Goal: Task Accomplishment & Management: Complete application form

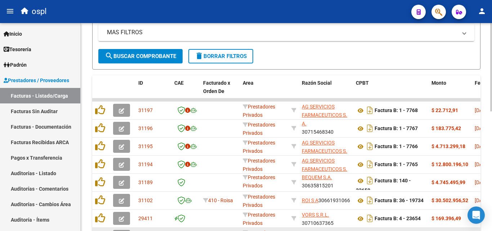
scroll to position [252, 0]
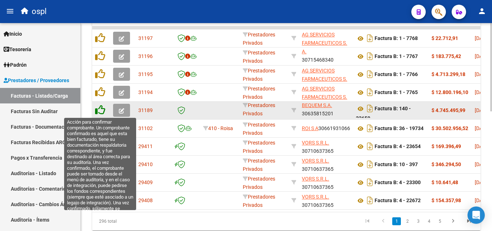
click at [101, 111] on icon at bounding box center [100, 110] width 10 height 10
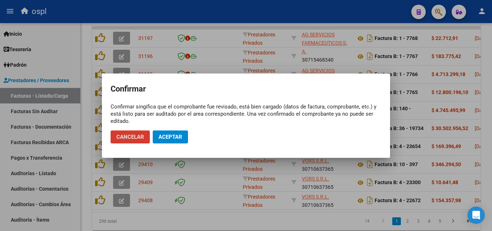
click at [165, 140] on button "Aceptar" at bounding box center [170, 136] width 35 height 13
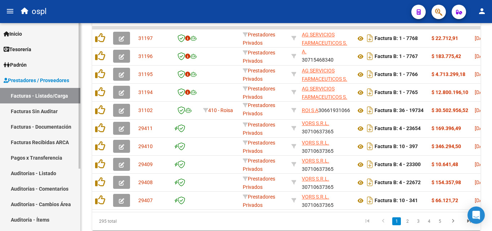
click at [54, 111] on link "Facturas Sin Auditar" at bounding box center [40, 110] width 80 height 15
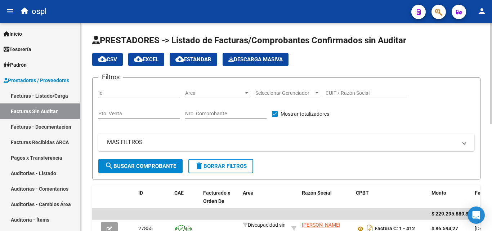
click at [211, 99] on div "Area Area" at bounding box center [217, 94] width 65 height 21
click at [211, 94] on span "Area" at bounding box center [214, 93] width 58 height 6
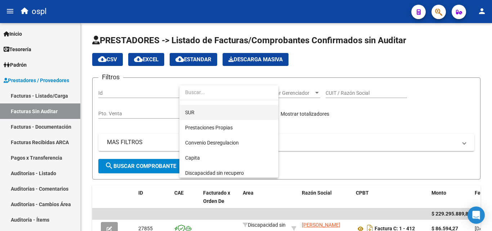
scroll to position [104, 0]
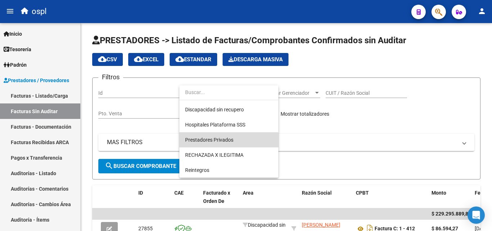
click at [218, 143] on span "Prestadores Privados" at bounding box center [229, 139] width 88 height 15
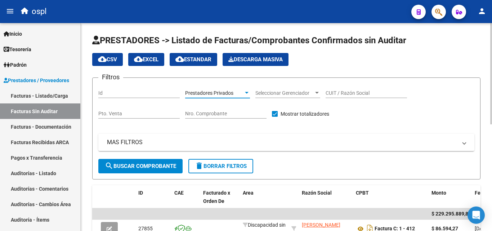
click at [163, 161] on button "search Buscar Comprobante" at bounding box center [140, 166] width 84 height 14
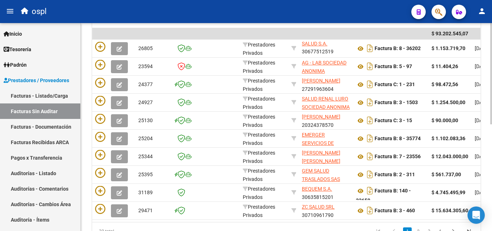
scroll to position [0, 0]
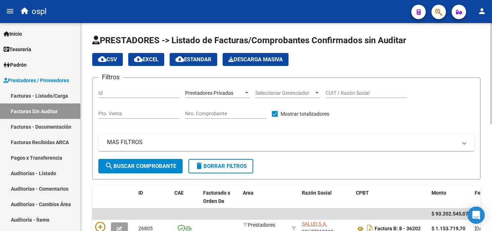
click at [341, 95] on input "CUIT / Razón Social" at bounding box center [366, 93] width 81 height 6
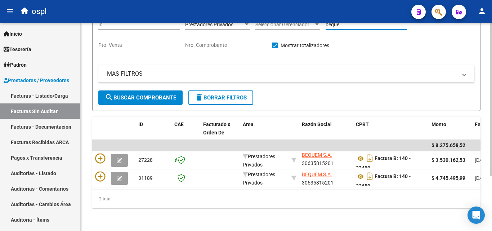
scroll to position [72, 0]
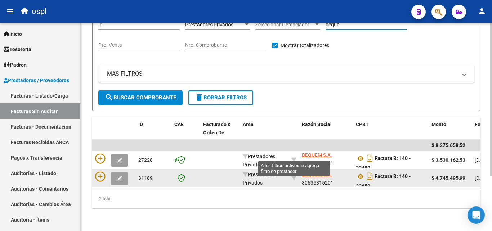
type input "beque"
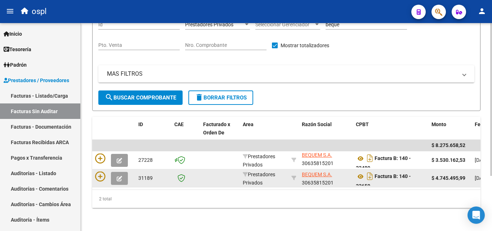
scroll to position [5, 0]
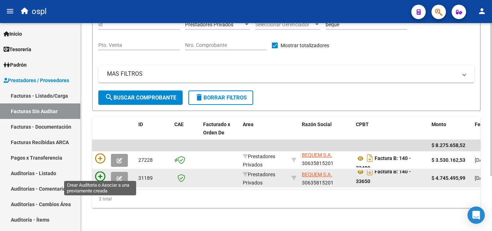
click at [100, 174] on icon at bounding box center [100, 176] width 10 height 10
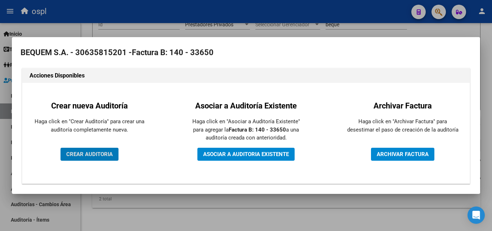
click at [104, 148] on button "CREAR AUDITORIA" at bounding box center [90, 154] width 58 height 13
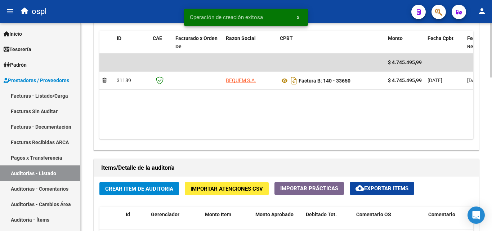
scroll to position [396, 0]
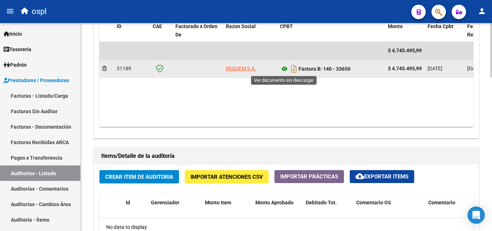
click at [284, 69] on icon at bounding box center [284, 68] width 9 height 9
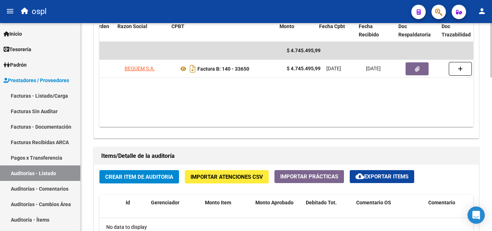
scroll to position [0, 109]
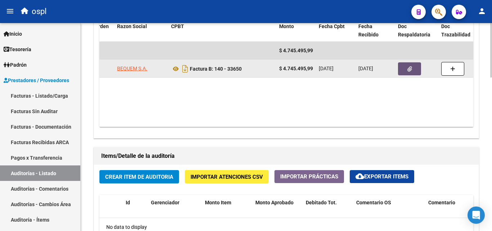
click at [409, 64] on button "button" at bounding box center [409, 68] width 23 height 13
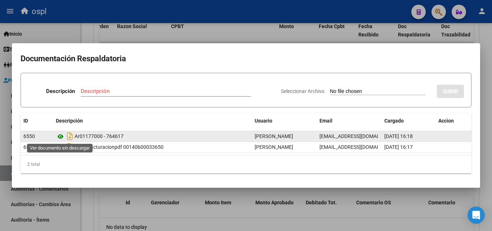
click at [61, 137] on icon at bounding box center [60, 136] width 9 height 9
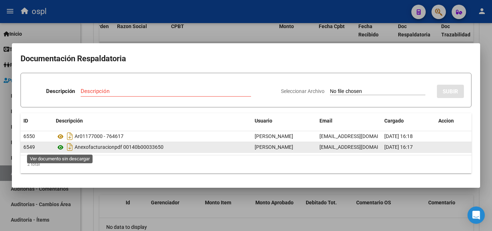
click at [63, 146] on icon at bounding box center [60, 147] width 9 height 9
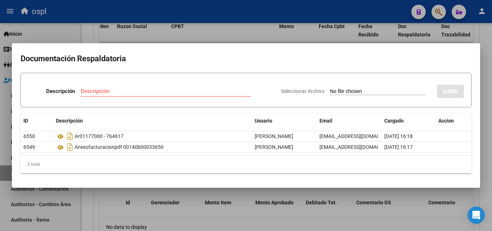
click at [218, 33] on div at bounding box center [246, 115] width 492 height 231
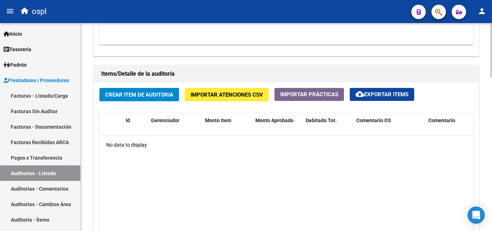
scroll to position [504, 0]
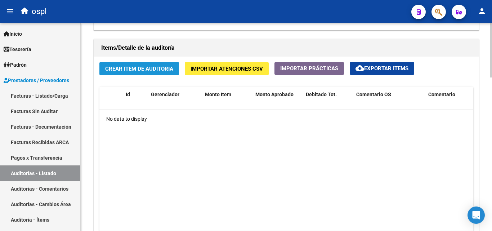
click at [147, 75] on button "Crear Item de Auditoria" at bounding box center [139, 68] width 80 height 13
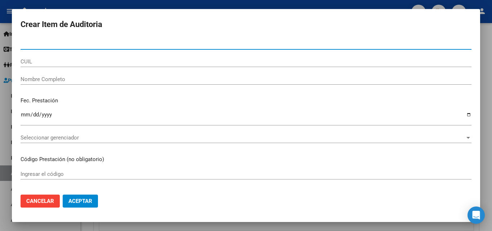
click at [55, 40] on div "Nro Documento" at bounding box center [246, 44] width 451 height 11
type input "14574494"
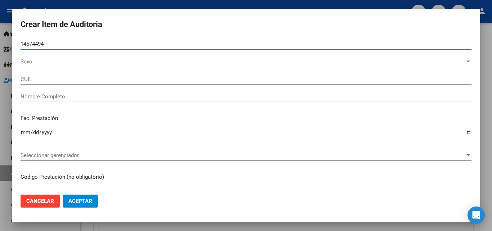
type input "20145744947"
type input "[PERSON_NAME]"
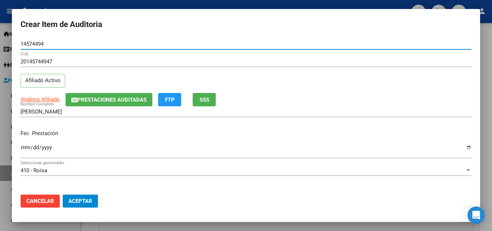
type input "14574494"
click at [26, 150] on input "Ingresar la fecha" at bounding box center [246, 150] width 451 height 12
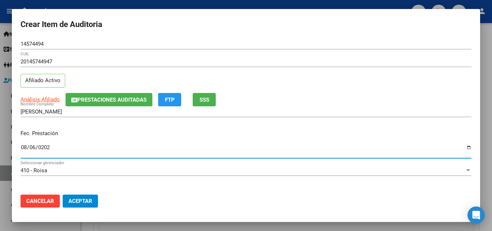
type input "[DATE]"
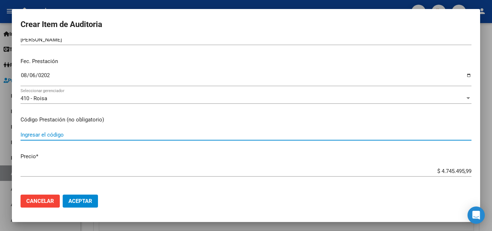
click at [70, 135] on input "Ingresar el código" at bounding box center [246, 134] width 451 height 6
type input "h"
click at [57, 135] on input "HEMODIALISIS ON LINE CRONICA" at bounding box center [246, 134] width 451 height 6
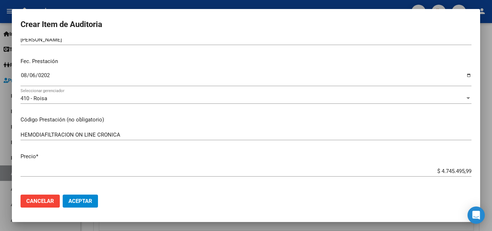
click at [20, 134] on mat-dialog-content "14574494 Nro Documento 20145744947 CUIL Afiliado Activo Análisis Afiliado Prest…" at bounding box center [246, 114] width 468 height 150
click at [21, 135] on input "HEMODIAFILTRACION ON LINE CRONICA" at bounding box center [246, 134] width 451 height 6
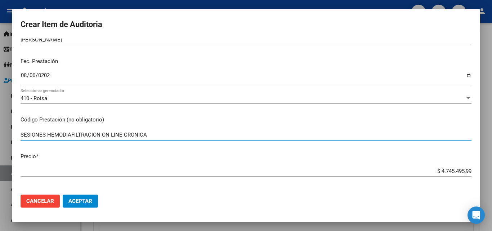
click at [171, 137] on input "SESIONES HEMODIAFILTRACION ON LINE CRONICA" at bounding box center [246, 134] width 451 height 6
type input "SESIONES HEMODIAFILTRACION ON LINE CRONICA"
click at [430, 167] on div "$ 4.745.495,99 Ingresar el precio" at bounding box center [246, 171] width 451 height 11
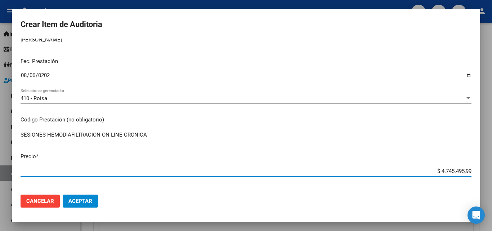
drag, startPoint x: 431, startPoint y: 172, endPoint x: 473, endPoint y: 171, distance: 41.1
click at [473, 171] on mat-dialog-content "14574494 Nro Documento 20145744947 CUIL Afiliado Activo Análisis Afiliado Prest…" at bounding box center [246, 114] width 468 height 150
type input "$ 0,03"
type input "$ 0,36"
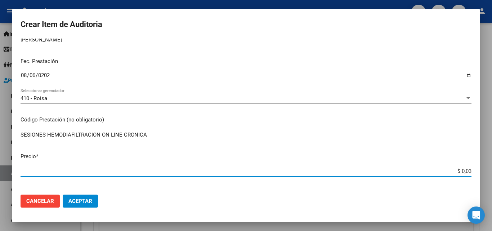
type input "$ 0,36"
type input "$ 3,67"
type input "$ 36,72"
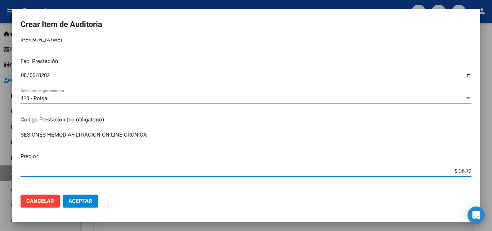
type input "$ 367,23"
type input "$ 3.672,30"
type input "$ 36.723,01"
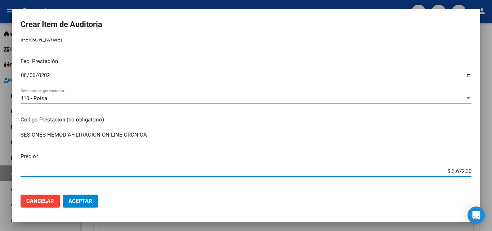
type input "$ 36.723,01"
type input "$ 367.230,15"
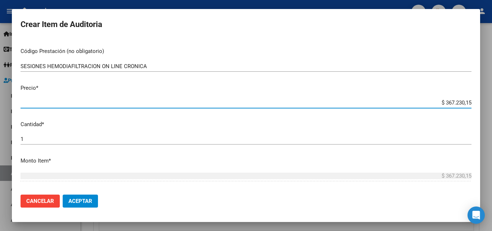
scroll to position [144, 0]
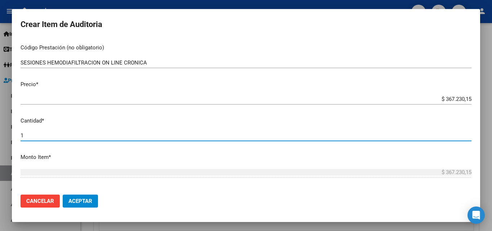
click at [53, 134] on input "1" at bounding box center [246, 135] width 451 height 6
type input "12"
type input "$ 4.406.761,80"
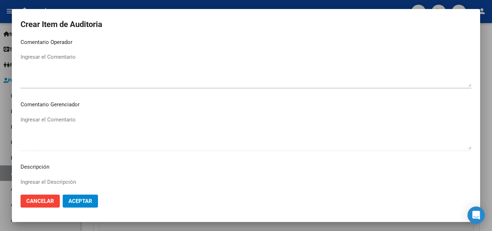
scroll to position [396, 0]
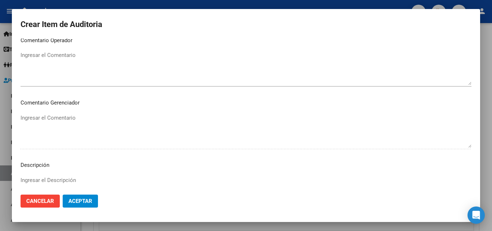
type input "12"
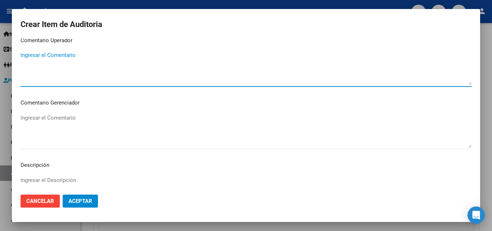
click at [59, 65] on textarea "Ingresar el Comentario" at bounding box center [246, 68] width 451 height 34
click at [59, 64] on textarea "HEMODIAFILTRACION VALOR GRILLA FACTURA" at bounding box center [246, 68] width 451 height 34
click at [63, 68] on textarea "HEMODIAFILTRACION VALOR GRILLA 367230.15 FACTURA" at bounding box center [246, 68] width 451 height 34
drag, startPoint x: 58, startPoint y: 62, endPoint x: 88, endPoint y: 63, distance: 29.2
click at [88, 63] on textarea "HEMODIAFILTRACION VALOR GRILLA 367230.15 FACTURA" at bounding box center [246, 68] width 451 height 34
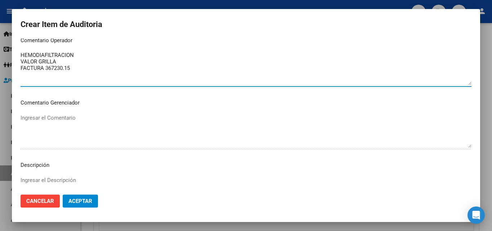
click at [61, 61] on textarea "HEMODIAFILTRACION VALOR GRILLA FACTURA 367230.15" at bounding box center [246, 68] width 451 height 34
click at [90, 74] on textarea "HEMODIAFILTRACION VALOR GRILLA 367228.22 FACTURA 367230.15" at bounding box center [246, 68] width 451 height 34
click at [95, 66] on textarea "HEMODIAFILTRACION VALOR GRILLA 367228.22 FACTURA 367230.15" at bounding box center [246, 68] width 451 height 34
drag, startPoint x: 57, startPoint y: 61, endPoint x: 59, endPoint y: 63, distance: 3.8
click at [57, 60] on textarea "HEMODIAFILTRACION VALOR GRILLA 367228.22 FACTURA 367230.15" at bounding box center [246, 68] width 451 height 34
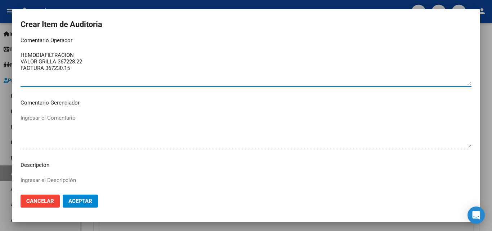
click at [76, 67] on textarea "HEMODIAFILTRACION VALOR GRILLA 367228.22 FACTURA 367230.15" at bounding box center [246, 68] width 451 height 34
click at [59, 61] on textarea "HEMODIAFILTRACION VALOR GRILLA 367228.22 FACTURA 367230.15" at bounding box center [246, 68] width 451 height 34
click at [70, 62] on textarea "HEMODIAFILTRACION VALOR GRILLA $367228.22 FACTURA 367230.15" at bounding box center [246, 68] width 451 height 34
click at [46, 67] on textarea "HEMODIAFILTRACION VALOR GRILLA $367.228.22 FACTURA 367230.15" at bounding box center [246, 68] width 451 height 34
click at [58, 68] on textarea "HEMODIAFILTRACION VALOR GRILLA $367.228.22 FACTURA $367230.15" at bounding box center [246, 68] width 451 height 34
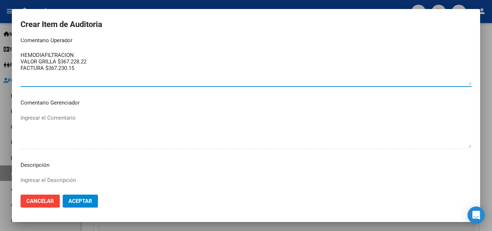
click at [95, 68] on textarea "HEMODIAFILTRACION VALOR GRILLA $367.228.22 FACTURA $367.230.15" at bounding box center [246, 68] width 451 height 34
click at [81, 63] on textarea "HEMODIAFILTRACION VALOR GRILLA $367.228.22 FACTURA $367.230.15" at bounding box center [246, 68] width 451 height 34
click at [82, 63] on textarea "HEMODIAFILTRACION VALOR GRILLA $367.228.22 FACTURA $367.230.15" at bounding box center [246, 68] width 451 height 34
click at [70, 68] on textarea "HEMODIAFILTRACION VALOR GRILLA $367.228,22 FACTURA $367.230.15" at bounding box center [246, 68] width 451 height 34
click at [79, 69] on textarea "HEMODIAFILTRACION VALOR GRILLA $367.228,22 FACTURA $367.230,15" at bounding box center [246, 68] width 451 height 34
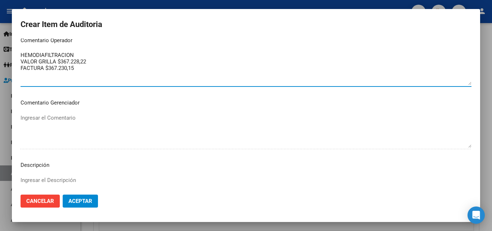
click at [22, 54] on textarea "HEMODIAFILTRACION VALOR GRILLA $367.228,22 FACTURA $367.230,15" at bounding box center [246, 68] width 451 height 34
click at [21, 60] on mat-dialog-content "14574494 Nro Documento 20145744947 CUIL Afiliado Activo Análisis Afiliado Prest…" at bounding box center [246, 114] width 468 height 150
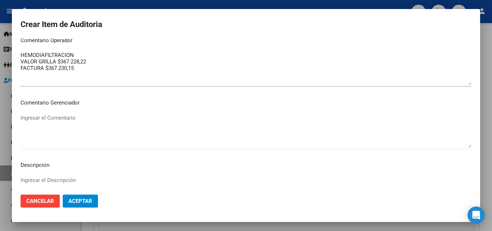
click at [21, 62] on textarea "HEMODIAFILTRACION VALOR GRILLA $367.228,22 FACTURA $367.230,15" at bounding box center [246, 68] width 451 height 34
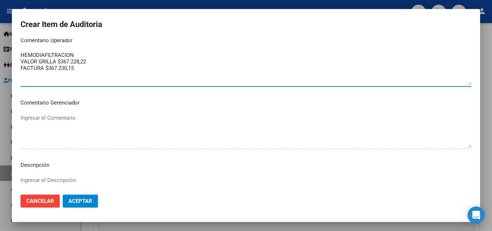
click at [86, 68] on textarea "HEMODIAFILTRACION VALOR GRILLA $367.228,22 FACTURA $367.230,15" at bounding box center [246, 68] width 451 height 34
click at [64, 76] on textarea "HEMODIAFILTRACION VALOR GRILLA $367.228,22 FACTURA $367.230,15 ORDEN MEDICA AUT…" at bounding box center [246, 68] width 451 height 34
click at [80, 67] on textarea "HEMODIAFILTRACION VALOR GRILLA $367.228,22 FACTURA $367.230,15 ORDEN MEDICA AUT…" at bounding box center [246, 68] width 451 height 34
click at [81, 62] on textarea "HEMODIAFILTRACION VALOR GRILLA $367.228,22 FACTURA $367.230,15 ORDEN MEDICA AUT…" at bounding box center [246, 68] width 451 height 34
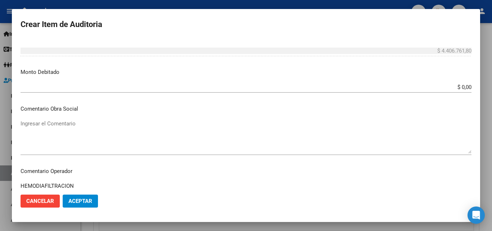
scroll to position [252, 0]
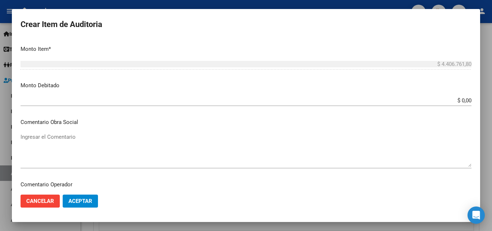
type textarea "HEMODIAFILTRACION VALOR GRILLA $367.228,22 FACTURA $367.230,15 ORDEN MEDICA AUT…"
click at [455, 97] on input "$ 0,00" at bounding box center [246, 100] width 451 height 6
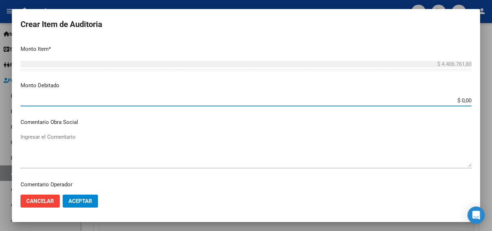
click at [463, 100] on input "$ 0,00" at bounding box center [246, 100] width 451 height 6
click at [466, 100] on app-form-text-field "Monto Debitado $ 0,00 Ingresar el monto" at bounding box center [249, 92] width 457 height 22
click at [465, 100] on input "$ 0,00" at bounding box center [246, 100] width 451 height 6
type input "$ 734.460,30"
click at [424, 98] on input "$ 734.460,30" at bounding box center [246, 100] width 451 height 6
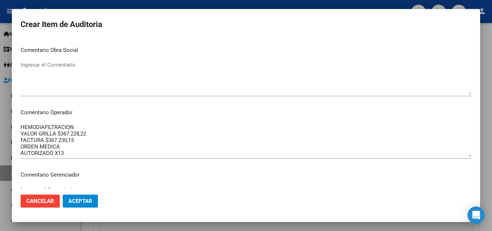
scroll to position [0, 0]
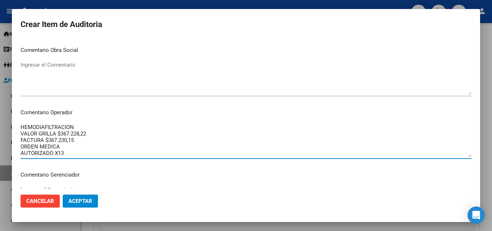
click at [65, 133] on textarea "HEMODIAFILTRACION VALOR GRILLA $367.228,22 FACTURA $367.230,15 ORDEN MEDICA AUT…" at bounding box center [246, 140] width 451 height 34
click at [90, 134] on textarea "HEMODIAFILTRACION VALOR GRILLA $367.228,22 FACTURA $367.230,15 ORDEN MEDICA AUT…" at bounding box center [246, 140] width 451 height 34
click at [124, 135] on textarea "HEMODIAFILTRACION VALOR GRILLA $367.228,22 x11=4039510.42 FACTURA $367.230,15 O…" at bounding box center [246, 140] width 451 height 34
click at [103, 132] on textarea "HEMODIAFILTRACION VALOR GRILLA $367.228,22 x11=4039510,42 FACTURA $367.230,15 O…" at bounding box center [246, 140] width 451 height 34
click at [100, 133] on textarea "HEMODIAFILTRACION VALOR GRILLA $367.228,22 x11=4039510,42 FACTURA $367.230,15 O…" at bounding box center [246, 140] width 451 height 34
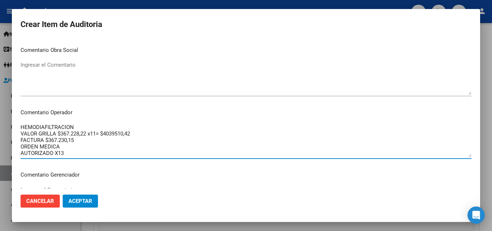
click at [115, 134] on textarea "HEMODIAFILTRACION VALOR GRILLA $367.228,22 x11= $4039510,42 FACTURA $367.230,15…" at bounding box center [246, 140] width 451 height 34
click at [111, 134] on textarea "HEMODIAFILTRACION VALOR GRILLA $367.228,22 x11= $4039510,42 FACTURA $367.230,15…" at bounding box center [246, 140] width 451 height 34
click at [109, 134] on textarea "HEMODIAFILTRACION VALOR GRILLA $367.228,22 x11= $4039510,42 FACTURA $367.230,15…" at bounding box center [246, 140] width 451 height 34
click at [108, 133] on textarea "HEMODIAFILTRACION VALOR GRILLA $367.228,22 x11= $4039510,42 FACTURA $367.230,15…" at bounding box center [246, 140] width 451 height 34
click at [121, 134] on textarea "HEMODIAFILTRACION VALOR GRILLA $367.228,22 x11= $4.039510,42 FACTURA $367.230,1…" at bounding box center [246, 140] width 451 height 34
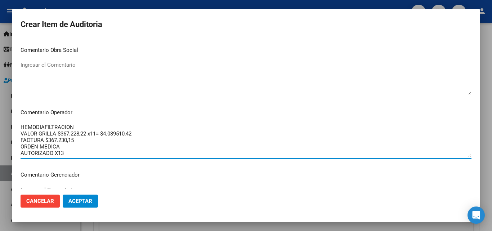
click at [119, 132] on textarea "HEMODIAFILTRACION VALOR GRILLA $367.228,22 x11= $4.039510,42 FACTURA $367.230,1…" at bounding box center [246, 140] width 451 height 34
click at [153, 137] on textarea "HEMODIAFILTRACION VALOR GRILLA $367.228,22 x11= $4.039.510,42 FACTURA $367.230,…" at bounding box center [246, 140] width 451 height 34
click at [150, 135] on textarea "HEMODIAFILTRACION VALOR GRILLA $367.228,22 x11= $4.039.510,42 FACTURA $367.230,…" at bounding box center [246, 140] width 451 height 34
click at [116, 141] on textarea "HEMODIAFILTRACION VALOR GRILLA $367.228,22 x11= $4.039.510,42 FACTURA $367.230,…" at bounding box center [246, 140] width 451 height 34
click at [118, 140] on textarea "HEMODIAFILTRACION VALOR GRILLA $367.228,22 x11= $4.039.510,42 FACTURA $367.230,…" at bounding box center [246, 140] width 451 height 34
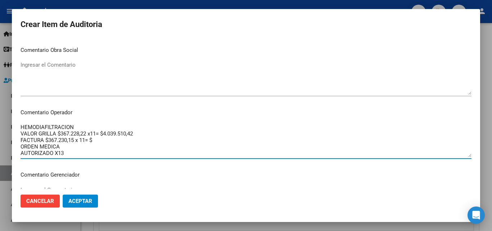
click at [102, 139] on textarea "HEMODIAFILTRACION VALOR GRILLA $367.228,22 x11= $4.039.510,42 FACTURA $367.230,…" at bounding box center [246, 140] width 451 height 34
click at [114, 138] on textarea "HEMODIAFILTRACION VALOR GRILLA $367.228,22 x11= $4.039.510,42 FACTURA $367.230,…" at bounding box center [246, 140] width 451 height 34
click at [74, 146] on textarea "HEMODIAFILTRACION VALOR GRILLA $367.228,22 x11= $4.039.510,42 FACTURA $367.230,…" at bounding box center [246, 140] width 451 height 34
click at [104, 139] on textarea "HEMODIAFILTRACION VALOR GRILLA $367.228,22 x11= $4.039.510,42 FACTURA $367.230,…" at bounding box center [246, 140] width 451 height 34
click at [79, 146] on textarea "HEMODIAFILTRACION VALOR GRILLA $367.228,22 x11= $4.039.510,42 FACTURA $367.230,…" at bounding box center [246, 140] width 451 height 34
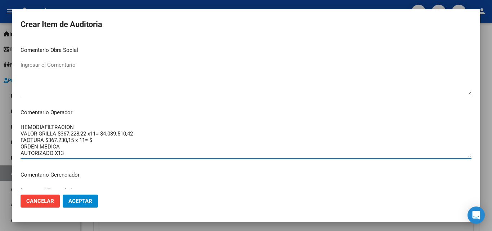
drag, startPoint x: 95, startPoint y: 142, endPoint x: 76, endPoint y: 140, distance: 19.1
click at [76, 140] on textarea "HEMODIAFILTRACION VALOR GRILLA $367.228,22 x11= $4.039.510,42 FACTURA $367.230,…" at bounding box center [246, 140] width 451 height 34
click at [93, 144] on textarea "HEMODIAFILTRACION VALOR GRILLA $367.228,22 x11= $4.039.510,42 FACTURA $367.230,…" at bounding box center [246, 140] width 451 height 34
drag, startPoint x: 95, startPoint y: 140, endPoint x: 20, endPoint y: 135, distance: 75.8
click at [20, 135] on mat-dialog-content "14574494 Nro Documento 20145744947 CUIL Afiliado Activo Análisis Afiliado Prest…" at bounding box center [246, 114] width 468 height 150
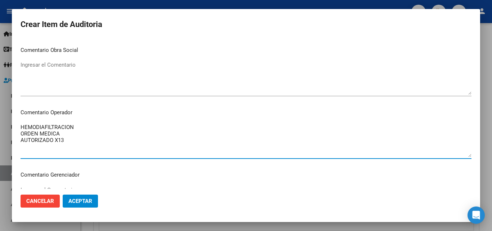
click at [64, 136] on textarea "HEMODIAFILTRACION ORDEN MEDICA AUTORIZADO X13" at bounding box center [246, 140] width 451 height 34
click at [81, 128] on textarea "HEMODIAFILTRACION ORDEN MEDICA AUTORIZADO X13" at bounding box center [246, 140] width 451 height 34
click at [73, 139] on textarea "HEMODIAFILTRACION ORDEN MEDICA AUTORIZADO X13" at bounding box center [246, 140] width 451 height 34
click at [21, 134] on textarea "HEMODIAFILTRACION ORDEN MEDICA AUTORIZADO X13" at bounding box center [246, 140] width 451 height 34
click at [22, 139] on textarea "HEMODIAFILTRACION _ORDEN MEDICA AUTORIZADO X13" at bounding box center [246, 140] width 451 height 34
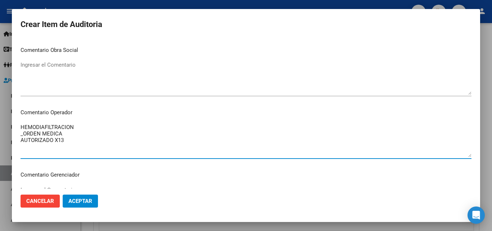
click at [21, 135] on textarea "HEMODIAFILTRACION _ORDEN MEDICA AUTORIZADO X13" at bounding box center [246, 140] width 451 height 34
click at [21, 138] on textarea "HEMODIAFILTRACION _ORDEN MEDICA AUTORIZADO X13" at bounding box center [246, 140] width 451 height 34
click at [19, 135] on mat-dialog-content "14574494 Nro Documento 20145744947 CUIL Afiliado Activo Análisis Afiliado Prest…" at bounding box center [246, 114] width 468 height 150
click at [23, 135] on textarea "HEMODIAFILTRACION _ORDEN MEDICA _AUTORIZADO X13" at bounding box center [246, 140] width 451 height 34
click at [23, 139] on textarea "HEMODIAFILTRACION ORDEN MEDICA _AUTORIZADO X13" at bounding box center [246, 140] width 451 height 34
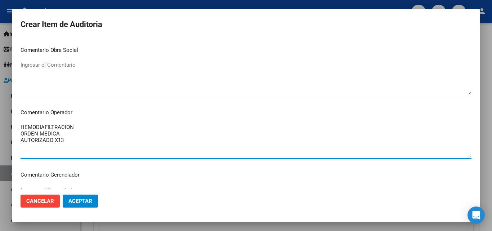
click at [19, 134] on mat-dialog-content "14574494 Nro Documento 20145744947 CUIL Afiliado Activo Análisis Afiliado Prest…" at bounding box center [246, 114] width 468 height 150
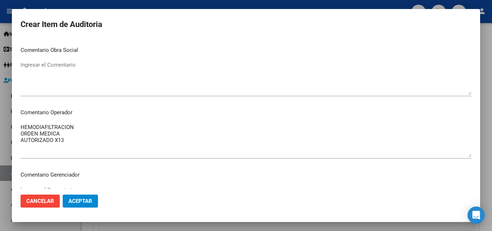
click at [20, 139] on mat-dialog-content "14574494 Nro Documento 20145744947 CUIL Afiliado Activo Análisis Afiliado Prest…" at bounding box center [246, 114] width 468 height 150
click at [22, 141] on textarea "HEMODIAFILTRACION ORDEN MEDICA AUTORIZADO X13" at bounding box center [246, 140] width 451 height 34
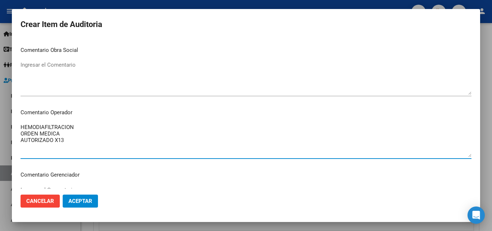
click at [70, 139] on textarea "HEMODIAFILTRACION ORDEN MEDICA AUTORIZADO X13" at bounding box center [246, 140] width 451 height 34
click at [69, 138] on textarea "HEMODIAFILTRACION ORDEN MEDICA AUTORIZADO X12" at bounding box center [246, 140] width 451 height 34
click at [233, 138] on textarea "HEMODIAFILTRACION ORDEN MEDICA AUTORIZADO X12 (18-08 AUSENTE Y 29-08 NO FIRMO L…" at bounding box center [246, 140] width 451 height 34
click at [71, 132] on textarea "HEMODIAFILTRACION ORDEN MEDICA AUTORIZADO X12 (18-08 AUSENTE Y 29-08 NO FIRMO L…" at bounding box center [246, 140] width 451 height 34
drag, startPoint x: 71, startPoint y: 133, endPoint x: 28, endPoint y: 132, distance: 43.2
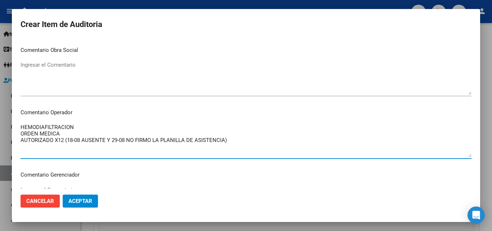
click at [28, 132] on textarea "HEMODIAFILTRACION ORDEN MEDICA AUTORIZADO X12 (18-08 AUSENTE Y 29-08 NO FIRMO L…" at bounding box center [246, 140] width 451 height 34
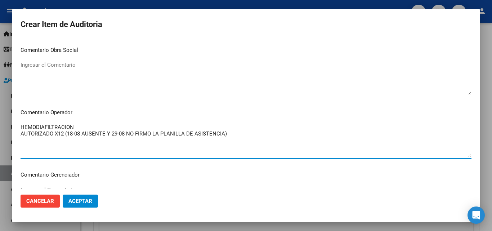
click at [54, 142] on textarea "HEMODIAFILTRACION AUTORIZADO X12 (18-08 AUSENTE Y 29-08 NO FIRMO LA PLANILLA DE…" at bounding box center [246, 140] width 451 height 34
click at [65, 135] on textarea "HEMODIAFILTRACION AUTORIZADO X12 (18-08 AUSENTE Y 29-08 NO FIRMO LA PLANILLA DE…" at bounding box center [246, 140] width 451 height 34
click at [64, 135] on textarea "HEMODIAFILTRACION AUTORIZADO X12 (18-08 AUSENTE Y 29-08 NO FIRMO LA PLANILLA DE…" at bounding box center [246, 140] width 451 height 34
click at [60, 140] on textarea "HEMODIAFILTRACION AUTORIZADO X13 PERO SE DEBITA X2 (18-08 AUSENTE Y 29-08 NO FI…" at bounding box center [246, 140] width 451 height 34
click at [22, 133] on textarea "HEMODIAFILTRACION AUTORIZADO X13 PERO SE DEBITA X2 (18-08 AUSENTE Y 29-08 NO FI…" at bounding box center [246, 140] width 451 height 34
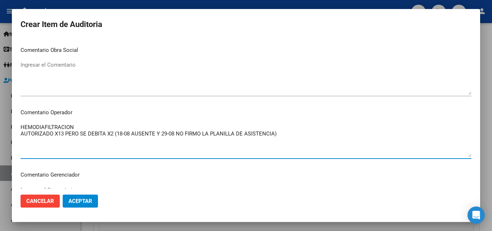
click at [21, 132] on textarea "HEMODIAFILTRACION AUTORIZADO X13 PERO SE DEBITA X2 (18-08 AUSENTE Y 29-08 NO FI…" at bounding box center [246, 140] width 451 height 34
click at [30, 140] on textarea "HEMODIAFILTRACION _AUTORIZADO X13 PERO SE DEBITA X2 (18-08 AUSENTE Y 29-08 NO F…" at bounding box center [246, 140] width 451 height 34
click at [32, 142] on textarea "HEMODIAFILTRACION _AUTORIZADO X13 PERO SE DEBITA X2 (18-08 AUSENTE Y 29-08 NO F…" at bounding box center [246, 140] width 451 height 34
click at [31, 142] on textarea "HEMODIAFILTRACION _AUTORIZADO X13 PERO SE DEBITA X2 (18-08 AUSENTE Y 29-08 NO F…" at bounding box center [246, 140] width 451 height 34
click at [152, 135] on textarea "HEMODIAFILTRACION _AUTORIZADO X13 PERO SE DEBITA X2 (18-08 AUSENTE Y 29-08 NO F…" at bounding box center [246, 140] width 451 height 34
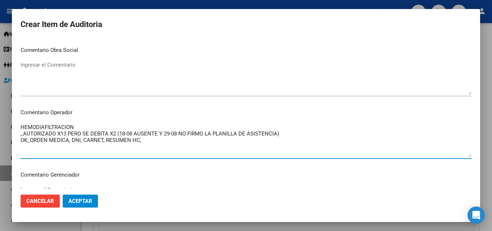
click at [151, 139] on textarea "HEMODIAFILTRACION _AUTORIZADO X13 PERO SE DEBITA X2 (18-08 AUSENTE Y 29-08 NO F…" at bounding box center [246, 140] width 451 height 34
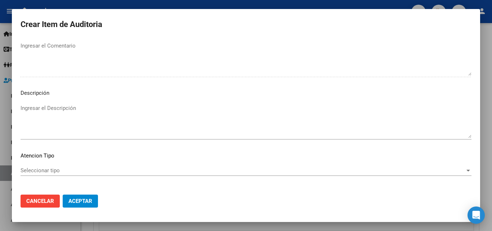
scroll to position [498, 0]
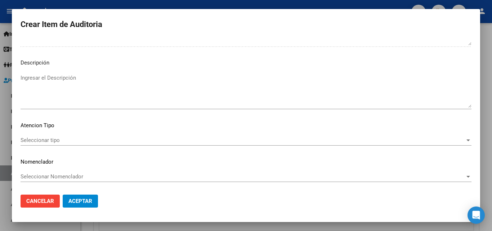
type textarea "HEMODIAFILTRACION _AUTORIZADO X13 PERO SE DEBITA X2 (18-08 AUSENTE Y 29-08 NO F…"
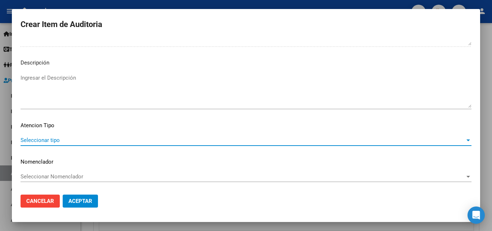
click at [54, 142] on span "Seleccionar tipo" at bounding box center [243, 140] width 444 height 6
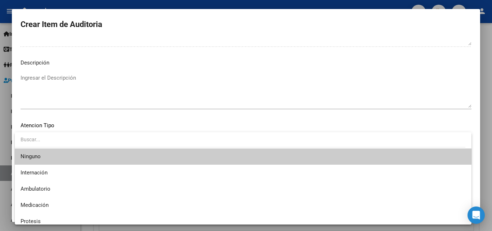
click at [120, 88] on div at bounding box center [246, 115] width 492 height 231
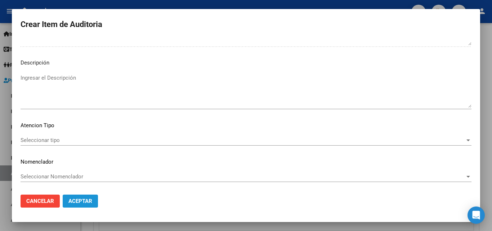
click at [87, 202] on span "Aceptar" at bounding box center [80, 201] width 24 height 6
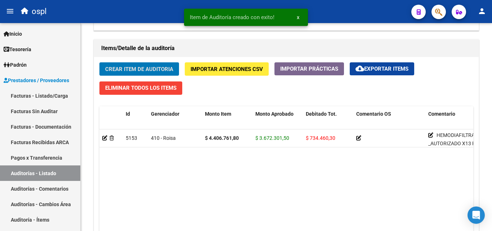
scroll to position [505, 0]
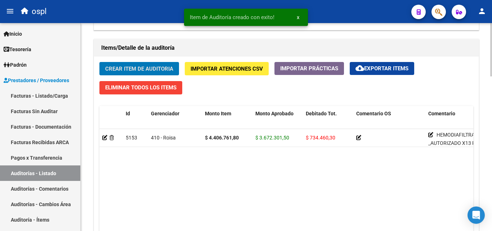
click at [143, 70] on span "Crear Item de Auditoria" at bounding box center [139, 69] width 68 height 6
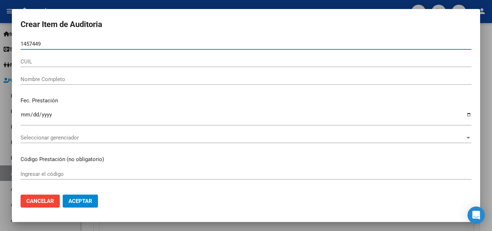
type input "14574494"
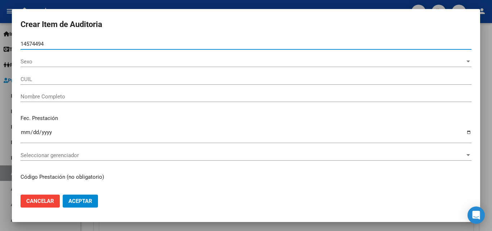
type input "20145744947"
type input "[PERSON_NAME]"
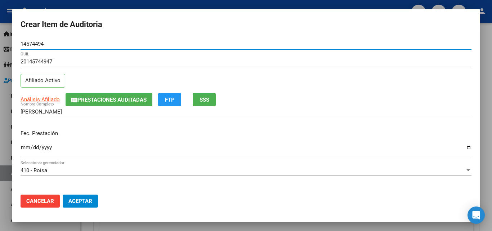
type input "14574494"
click at [24, 146] on input "Ingresar la fecha" at bounding box center [246, 150] width 451 height 12
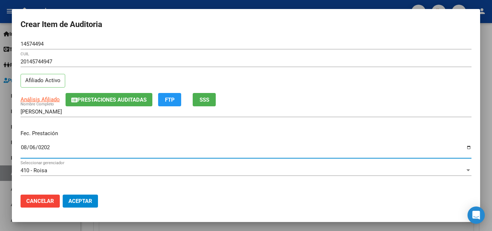
type input "[DATE]"
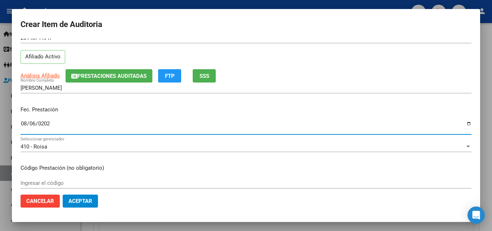
scroll to position [36, 0]
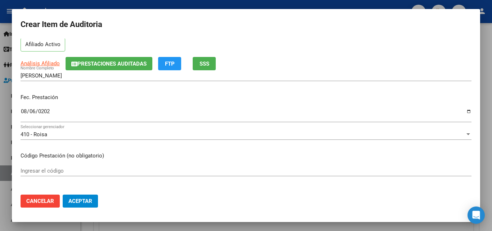
click at [62, 167] on div "Ingresar el código" at bounding box center [246, 170] width 451 height 11
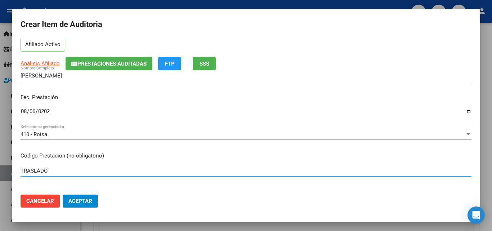
type input "TRASLADO"
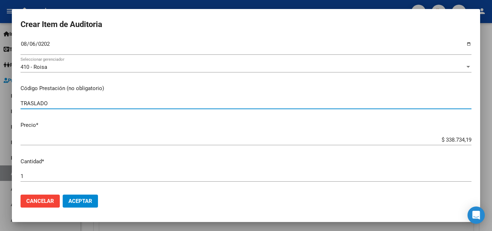
scroll to position [108, 0]
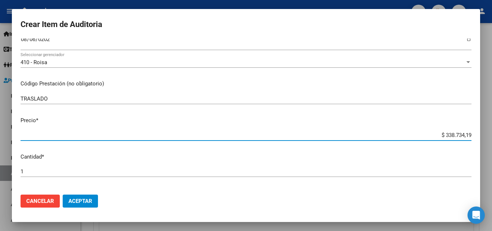
drag, startPoint x: 423, startPoint y: 137, endPoint x: 467, endPoint y: 139, distance: 43.6
click at [467, 139] on mat-dialog-content "14574494 Nro Documento 20145744947 CUIL Afiliado Activo Análisis Afiliado Prest…" at bounding box center [246, 114] width 468 height 150
type input "$ 0,01"
type input "$ 0,17"
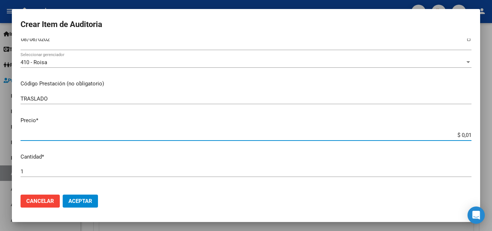
type input "$ 0,17"
type input "$ 1,78"
type input "$ 17,85"
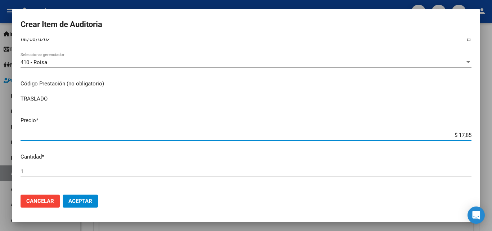
type input "$ 178,55"
type input "$ 1.785,53"
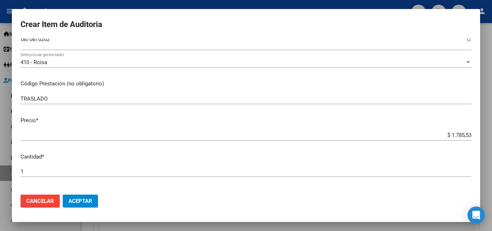
click at [59, 166] on mat-dialog-content "14574494 Nro Documento 20145744947 CUIL Afiliado Activo Análisis Afiliado Prest…" at bounding box center [246, 114] width 468 height 150
click at [53, 167] on div "1 Ingresar la cantidad" at bounding box center [246, 171] width 451 height 11
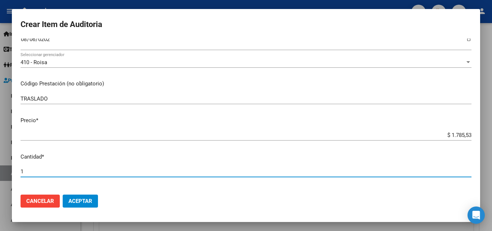
type input "14"
type input "$ 24.997,42"
type input "144"
type input "$ 257.116,32"
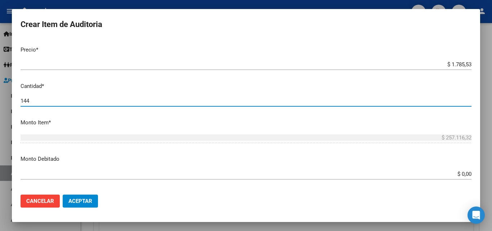
scroll to position [180, 0]
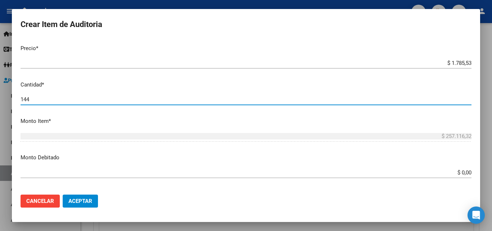
type input "144"
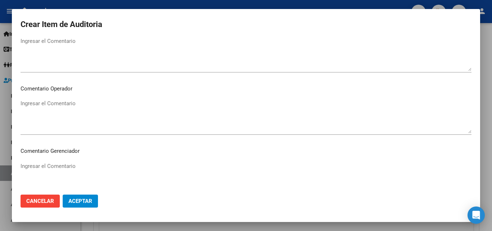
scroll to position [360, 0]
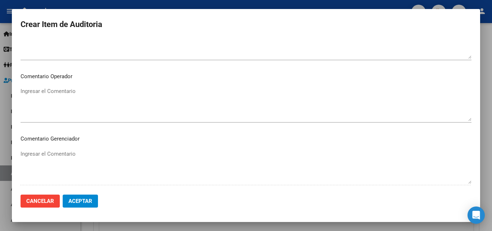
click at [85, 99] on textarea "Ingresar el Comentario" at bounding box center [246, 104] width 451 height 34
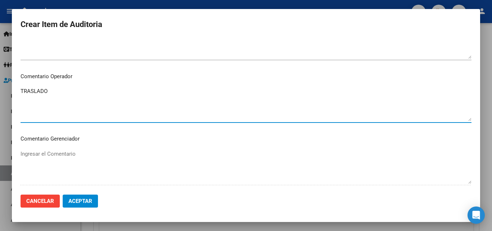
click at [44, 106] on textarea "TRASLADO" at bounding box center [246, 104] width 451 height 34
click at [23, 96] on textarea "TRASLADO ORDEN MEDICA" at bounding box center [246, 104] width 451 height 34
click at [21, 96] on textarea "TRASLADO ORDEN MEDICA" at bounding box center [246, 104] width 451 height 34
drag, startPoint x: 21, startPoint y: 96, endPoint x: 83, endPoint y: 86, distance: 62.3
click at [83, 86] on div "TRASLADO OKORDEN MEDICA Ingresar el Comentario" at bounding box center [246, 104] width 451 height 37
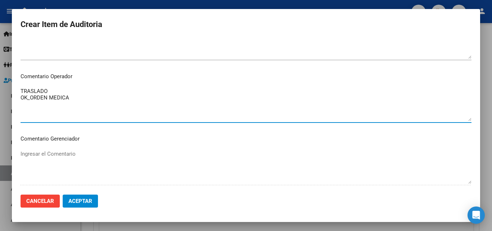
click at [85, 95] on textarea "TRASLADO OK_ORDEN MEDICA" at bounding box center [246, 104] width 451 height 34
click at [33, 99] on textarea "TRASLADO OK_ORDEN MEDICA AUT," at bounding box center [246, 104] width 451 height 34
click at [32, 98] on textarea "TRASLADO OK_ORDEN MEDICA AUT," at bounding box center [246, 104] width 451 height 34
click at [31, 97] on textarea "TRASLADO OK_ORDEN MEDICA AUT," at bounding box center [246, 104] width 451 height 34
click at [140, 103] on textarea "TRASLADO OK_AUTORIZACION, ORDEN MEDICA AUT," at bounding box center [246, 104] width 451 height 34
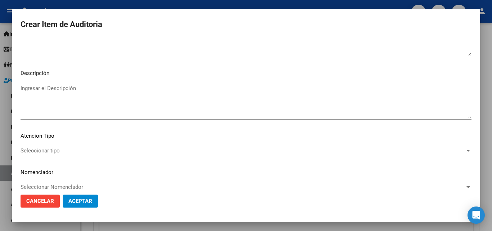
scroll to position [498, 0]
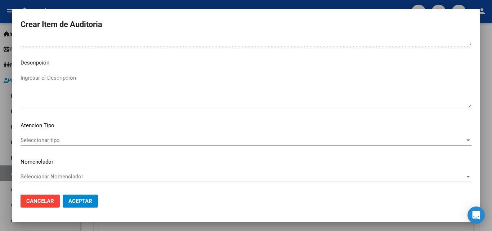
type textarea "TRASLADO OK_AUTORIZACION, ORDEN MEDICA AUT, DNI, CARNET, RESUMEN HC, x11 FIRMAS…"
click at [62, 144] on div "Seleccionar tipo Seleccionar tipo" at bounding box center [246, 140] width 451 height 11
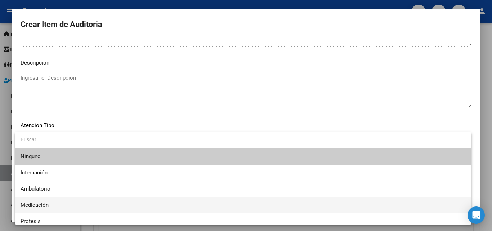
scroll to position [21, 0]
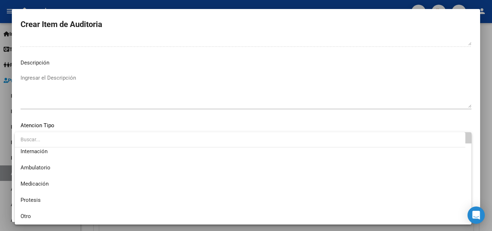
click at [97, 109] on div at bounding box center [246, 115] width 492 height 231
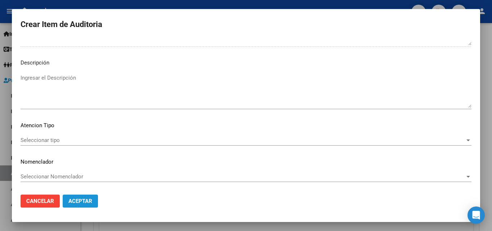
click at [88, 201] on span "Aceptar" at bounding box center [80, 201] width 24 height 6
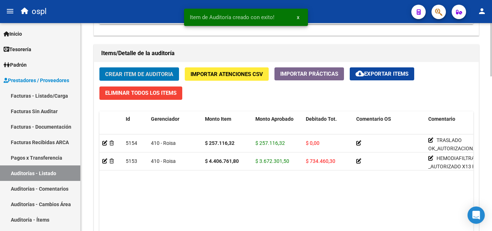
scroll to position [505, 0]
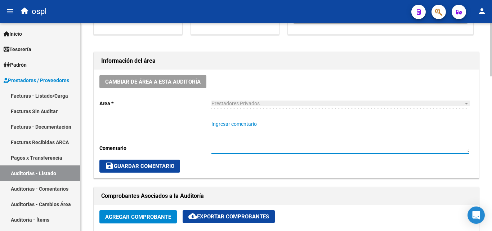
click at [236, 130] on textarea "Ingresar comentario" at bounding box center [340, 136] width 258 height 32
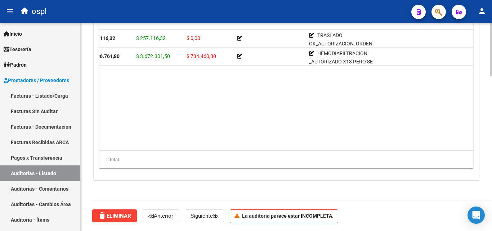
scroll to position [0, 127]
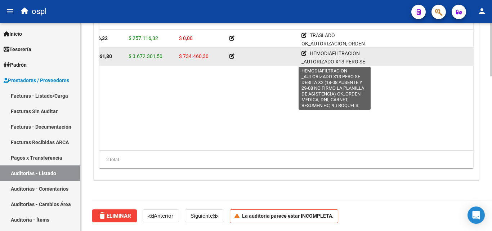
click at [305, 53] on icon at bounding box center [303, 53] width 5 height 5
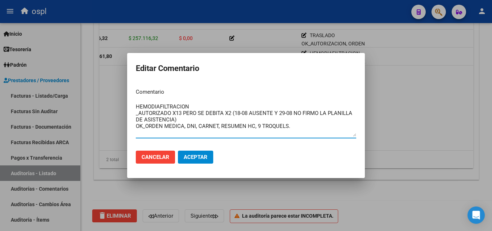
scroll to position [0, 0]
click at [166, 133] on textarea "HEMODIAFILTRACION _AUTORIZADO X13 PERO SE DEBITA X2 (18-08 AUSENTE Y 29-08 NO F…" at bounding box center [246, 120] width 220 height 34
click at [159, 135] on textarea "HEMODIAFILTRACION _AUTORIZADO X13 PERO SE DEBITA X2 (18-08 AUSENTE Y 29-08 NO F…" at bounding box center [246, 120] width 220 height 34
drag, startPoint x: 299, startPoint y: 131, endPoint x: 139, endPoint y: 104, distance: 161.5
click at [137, 104] on textarea "HEMODIAFILTRACION _AUTORIZADO X13 PERO SE DEBITA X2 (18-08 AUSENTE Y 29-08 NO F…" at bounding box center [246, 120] width 220 height 34
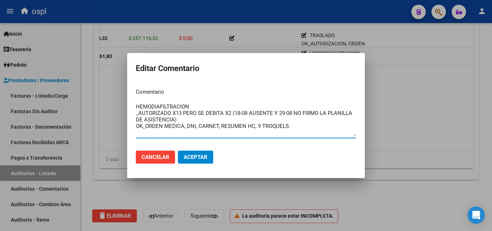
type textarea "HEMODIAFILTRACION _AUTORIZADO X13 PERO SE DEBITA X2 (18-08 AUSENTE Y 29-08 NO F…"
click at [391, 121] on div at bounding box center [246, 115] width 492 height 231
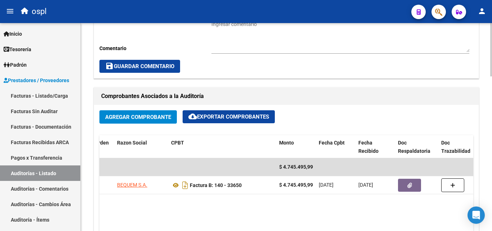
scroll to position [280, 0]
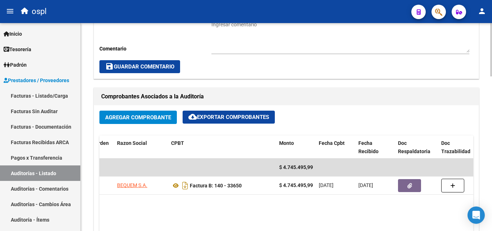
click at [256, 40] on textarea "Ingresar comentario" at bounding box center [340, 37] width 258 height 32
paste textarea "HEMODIAFILTRACION _AUTORIZADO X13 PERO SE DEBITA X2 (18-08 AUSENTE Y 29-08 NO F…"
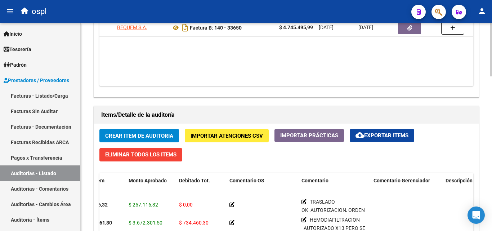
scroll to position [460, 0]
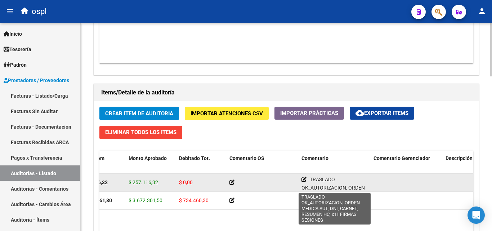
click at [304, 182] on app-edit-comment-line at bounding box center [303, 179] width 5 height 6
click at [302, 177] on icon at bounding box center [303, 179] width 5 height 5
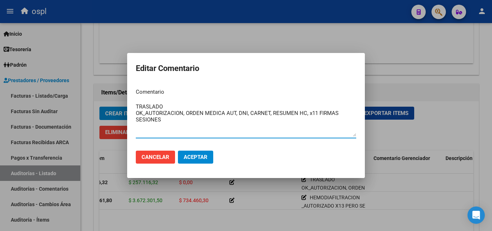
click at [338, 116] on textarea "TRASLADO OK_AUTORIZACION, ORDEN MEDICA AUT, DNI, CARNET, RESUMEN HC, x11 FIRMAS…" at bounding box center [246, 120] width 220 height 34
drag, startPoint x: 220, startPoint y: 124, endPoint x: 127, endPoint y: 104, distance: 95.1
click at [127, 104] on div "Editar Comentario Comentario TRASLADO OK_AUTORIZACION, ORDEN MEDICA AUT, DNI, C…" at bounding box center [246, 115] width 492 height 231
click at [341, 43] on div at bounding box center [246, 115] width 492 height 231
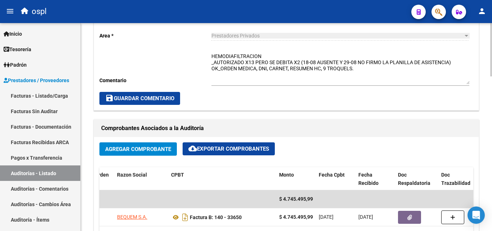
scroll to position [172, 0]
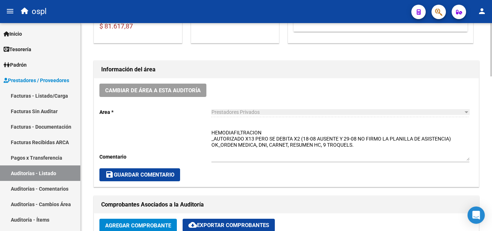
click at [383, 146] on textarea "HEMODIAFILTRACION _AUTORIZADO X13 PERO SE DEBITA X2 (18-08 AUSENTE Y 29-08 NO F…" at bounding box center [340, 145] width 258 height 32
paste textarea "TRASLADO OK_AUTORIZACION, ORDEN MEDICA AUT, DNI, CARNET, RESUMEN HC, x11 FIRMAS…"
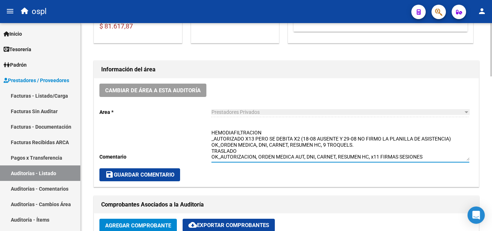
drag, startPoint x: 433, startPoint y: 157, endPoint x: 210, endPoint y: 149, distance: 222.3
click at [210, 149] on div "Cambiar de área a esta auditoría Area * Prestadores Privados Seleccionar area C…" at bounding box center [286, 132] width 385 height 108
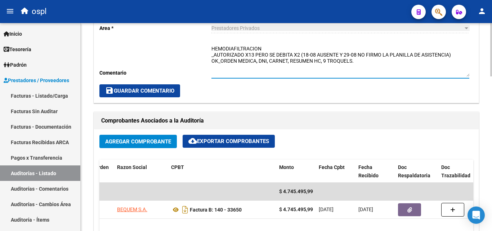
scroll to position [244, 0]
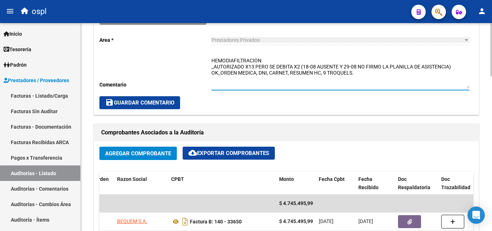
type textarea "HEMODIAFILTRACION _AUTORIZADO X13 PERO SE DEBITA X2 (18-08 AUSENTE Y 29-08 NO F…"
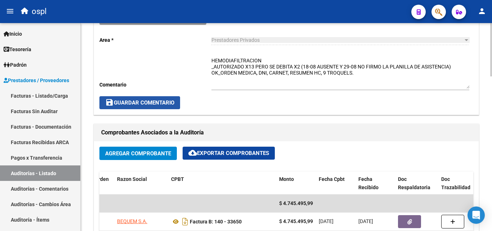
click at [140, 103] on span "save Guardar Comentario" at bounding box center [139, 102] width 69 height 6
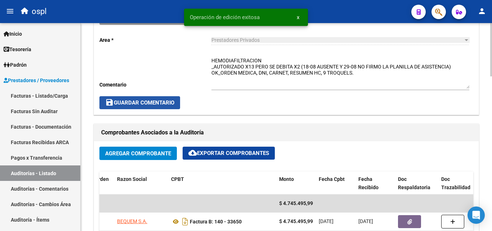
click at [142, 97] on button "save Guardar Comentario" at bounding box center [139, 102] width 81 height 13
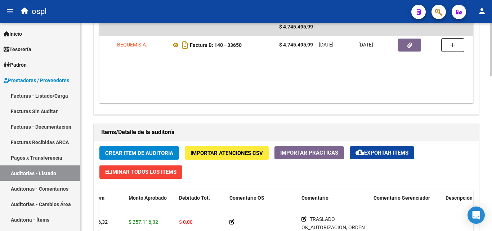
scroll to position [424, 0]
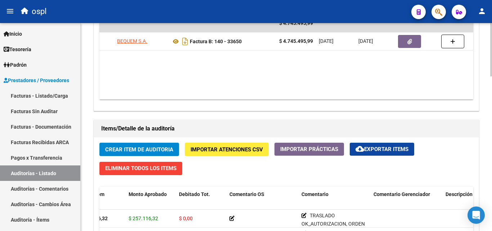
click at [138, 144] on button "Crear Item de Auditoria" at bounding box center [139, 149] width 80 height 13
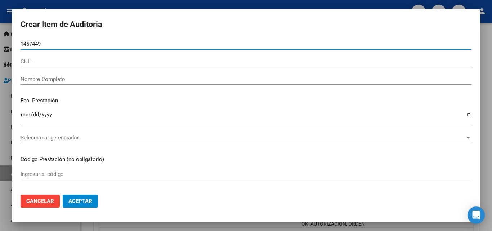
type input "14574494"
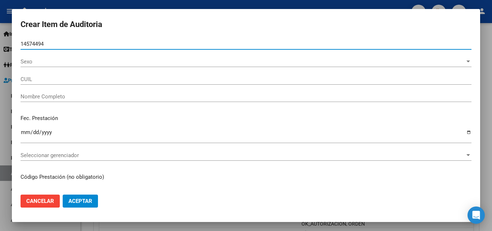
type input "20145744947"
type input "[PERSON_NAME]"
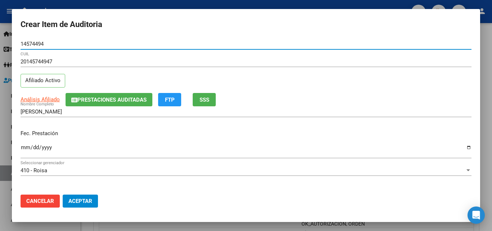
type input "14574494"
click at [28, 145] on input "Ingresar la fecha" at bounding box center [246, 150] width 451 height 12
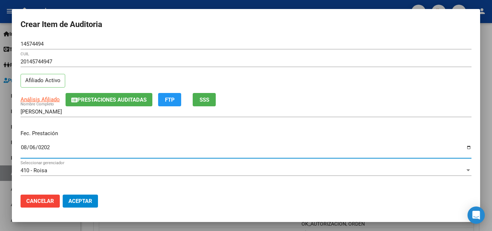
type input "[DATE]"
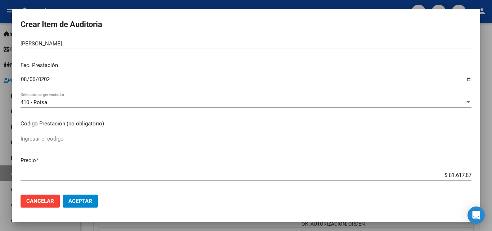
scroll to position [72, 0]
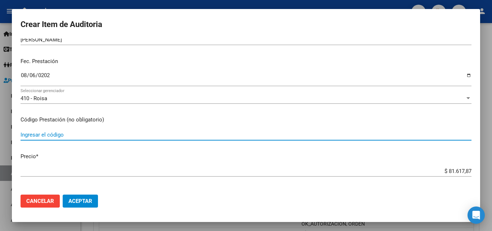
click at [62, 132] on input "Ingresar el código" at bounding box center [246, 134] width 451 height 6
click at [77, 137] on input "PERCECION LLBB TUXCUMAN" at bounding box center [246, 134] width 451 height 6
click at [75, 135] on input "PERCECION LLBB TUXCUMAN" at bounding box center [246, 134] width 451 height 6
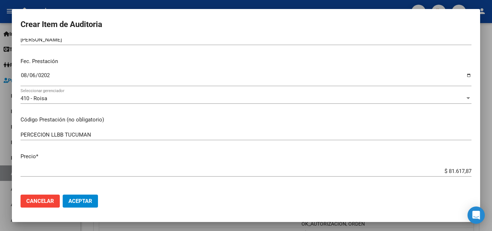
click at [99, 138] on div "PERCECION LLBB TUCUMAN Ingresar el código" at bounding box center [246, 134] width 451 height 11
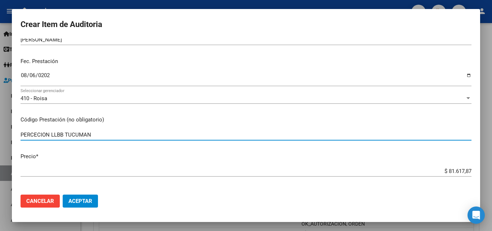
click at [59, 134] on input "PERCECION LLBB TUCUMAN" at bounding box center [246, 134] width 451 height 6
click at [57, 134] on input "PERCECION LLBB TUCUMAN" at bounding box center [246, 134] width 451 height 6
click at [93, 135] on input "PERCECION IIBB TUCUMAN" at bounding box center [246, 134] width 451 height 6
click at [37, 135] on input "PERCECION IIBB TUCUMAN" at bounding box center [246, 134] width 451 height 6
click at [41, 134] on input "PERCECION IIBB TUCUMAN" at bounding box center [246, 134] width 451 height 6
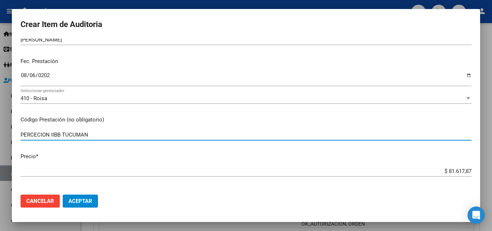
click at [35, 135] on input "PERCECION IIBB TUCUMAN" at bounding box center [246, 134] width 451 height 6
click at [38, 134] on input "PERCECION IIBB TUCUMAN" at bounding box center [246, 134] width 451 height 6
click at [108, 134] on input "PERCEPCION IIBB TUCUMAN" at bounding box center [246, 134] width 451 height 6
type input "PERCEPCION IIBB TUCUMAN"
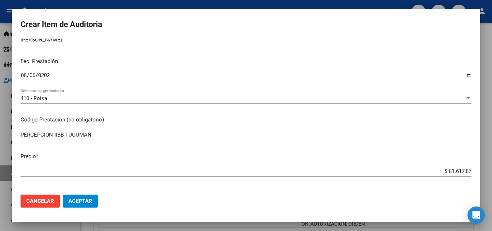
click at [428, 176] on div "$ 81.617,87 Ingresar el precio" at bounding box center [246, 171] width 451 height 11
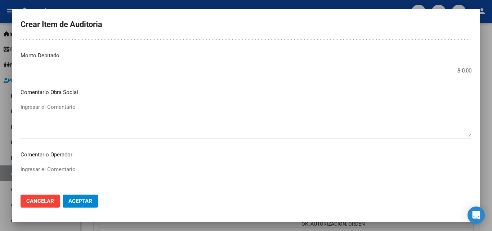
scroll to position [288, 0]
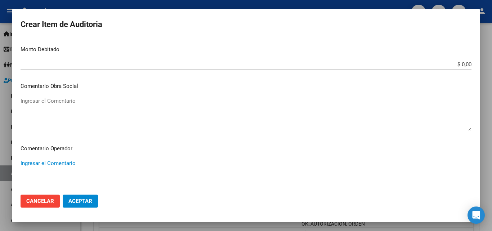
click at [58, 164] on textarea "Ingresar el Comentario" at bounding box center [246, 176] width 451 height 34
click at [58, 164] on textarea "CONSULTAR SI DEBITA O ACEPTA LA PERCEPCION" at bounding box center [246, 176] width 451 height 34
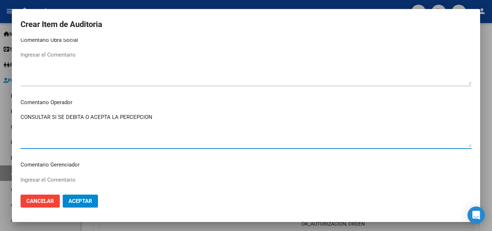
scroll to position [360, 0]
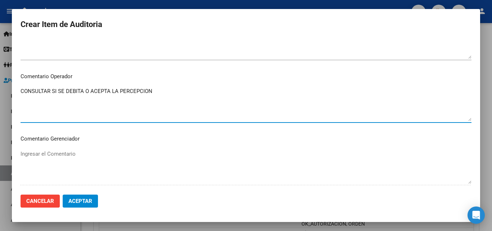
type textarea "CONSULTAR SI SE DEBITA O ACEPTA LA PERCEPCION"
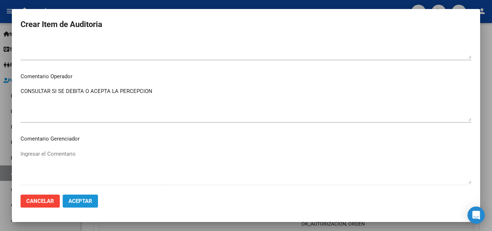
click at [83, 200] on span "Aceptar" at bounding box center [80, 201] width 24 height 6
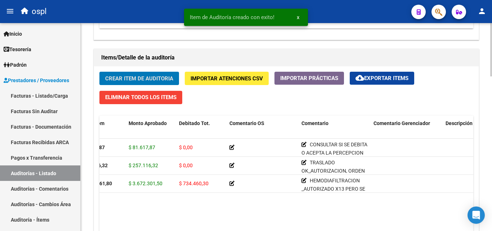
scroll to position [496, 0]
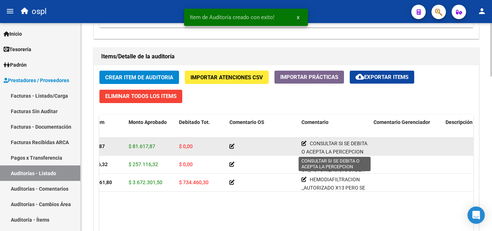
click at [304, 145] on icon at bounding box center [303, 143] width 5 height 5
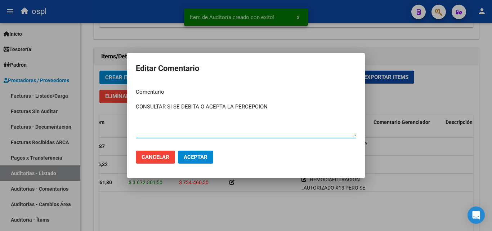
drag, startPoint x: 275, startPoint y: 108, endPoint x: 132, endPoint y: 109, distance: 142.6
click at [132, 109] on mat-dialog-content "Comentario CONSULTAR SI SE DEBITA O ACEPTA LA PERCEPCION Ingresar el comentario" at bounding box center [246, 113] width 238 height 62
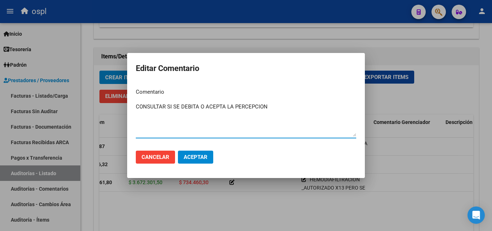
drag, startPoint x: 151, startPoint y: 112, endPoint x: 141, endPoint y: 106, distance: 11.4
click at [141, 106] on textarea "CONSULTAR SI SE DEBITA O ACEPTA LA PERCEPCION" at bounding box center [246, 120] width 220 height 34
drag, startPoint x: 141, startPoint y: 106, endPoint x: 281, endPoint y: 106, distance: 139.4
click at [285, 106] on textarea "CONSULTAR SI SE DEBITA O ACEPTA LA PERCEPCION" at bounding box center [246, 120] width 220 height 34
click at [258, 106] on textarea "CONSULTAR SI SE DEBITA O ACEPTA LA PERCEPCION" at bounding box center [246, 120] width 220 height 34
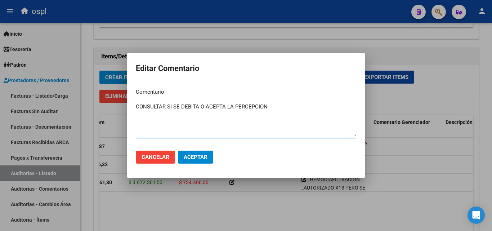
click at [258, 106] on textarea "CONSULTAR SI SE DEBITA O ACEPTA LA PERCEPCION" at bounding box center [246, 120] width 220 height 34
click at [377, 132] on div at bounding box center [246, 115] width 492 height 231
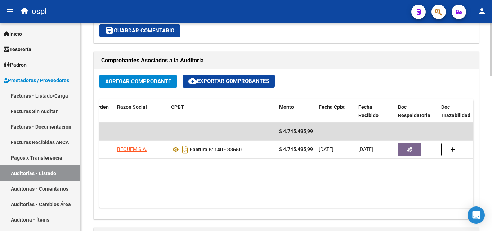
scroll to position [208, 0]
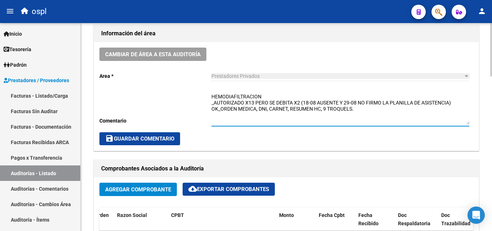
click at [230, 117] on textarea "HEMODIAFILTRACION _AUTORIZADO X13 PERO SE DEBITA X2 (18-08 AUSENTE Y 29-08 NO F…" at bounding box center [340, 109] width 258 height 32
paste textarea "CONSULTAR SI SE DEBITA O ACEPTA LA PERCEPCION"
click at [162, 137] on span "save Guardar Comentario" at bounding box center [139, 138] width 69 height 6
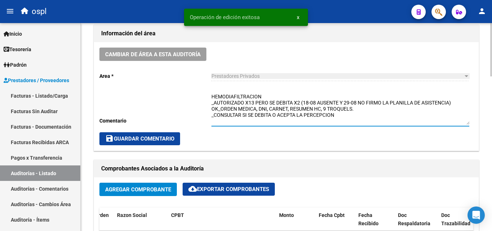
click at [337, 116] on textarea "HEMODIAFILTRACION _AUTORIZADO X13 PERO SE DEBITA X2 (18-08 AUSENTE Y 29-08 NO F…" at bounding box center [340, 109] width 258 height 32
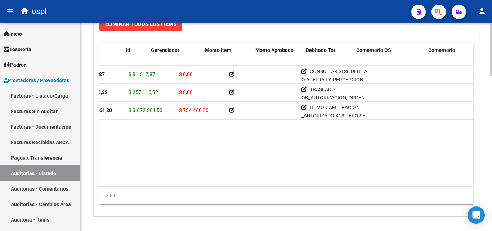
scroll to position [0, 0]
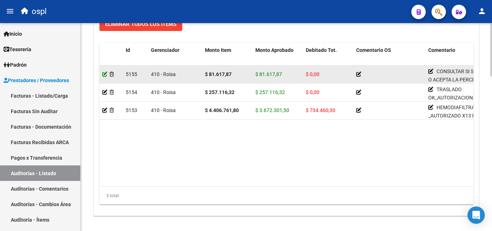
type textarea "HEMODIAFILTRACION _AUTORIZADO X13 PERO SE DEBITA X2 (18-08 AUSENTE Y 29-08 NO F…"
click at [103, 75] on icon at bounding box center [104, 74] width 5 height 5
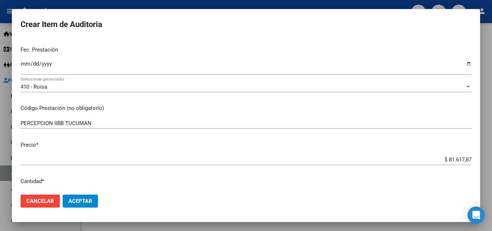
scroll to position [72, 0]
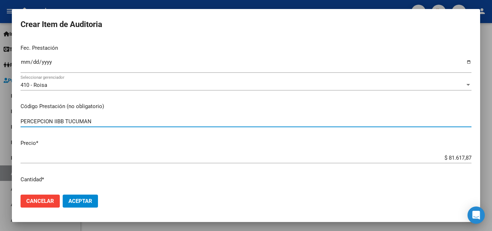
click at [111, 119] on input "PERCEPCION IIBB TUCUMAN" at bounding box center [246, 121] width 451 height 6
type input "PERCEPCION IIBB TUCUMAN 1.75%"
click at [90, 198] on span "Aceptar" at bounding box center [80, 201] width 24 height 6
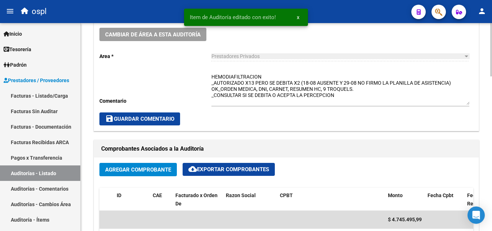
scroll to position [252, 0]
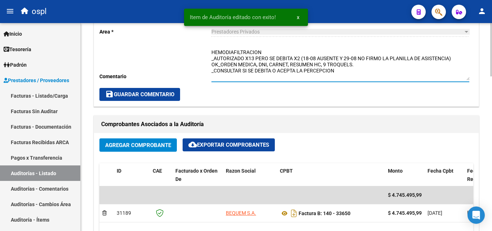
click at [345, 73] on textarea "HEMODIAFILTRACION _AUTORIZADO X13 PERO SE DEBITA X2 (18-08 AUSENTE Y 29-08 NO F…" at bounding box center [340, 65] width 258 height 32
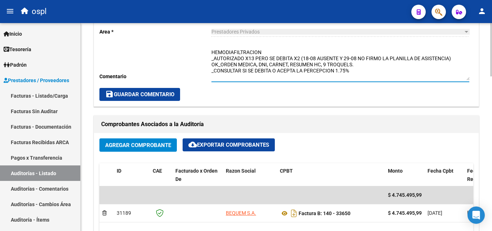
type textarea "HEMODIAFILTRACION _AUTORIZADO X13 PERO SE DEBITA X2 (18-08 AUSENTE Y 29-08 NO F…"
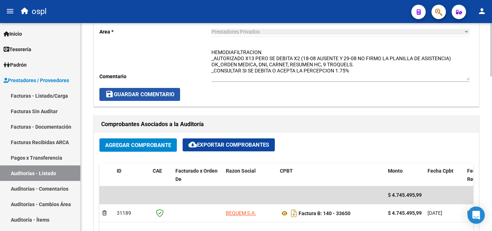
click at [166, 94] on span "save Guardar Comentario" at bounding box center [139, 94] width 69 height 6
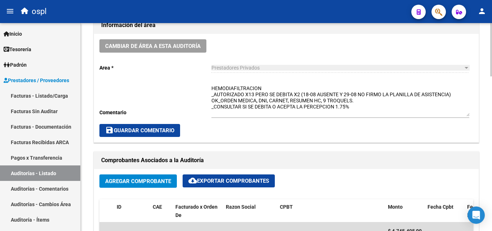
click at [152, 126] on button "save Guardar Comentario" at bounding box center [139, 130] width 81 height 13
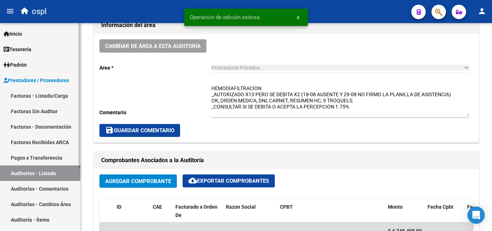
click at [63, 93] on link "Facturas - Listado/Carga" at bounding box center [40, 95] width 80 height 15
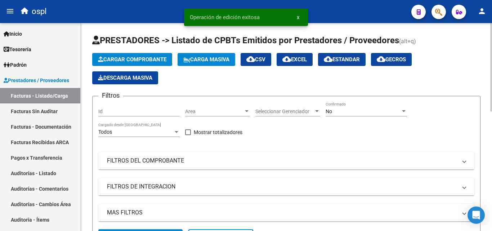
click at [207, 111] on span "Area" at bounding box center [214, 111] width 58 height 6
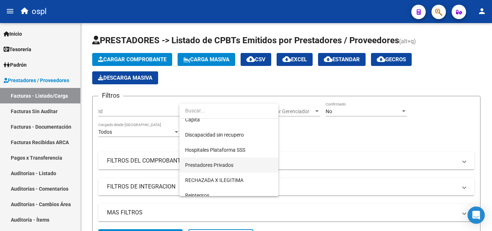
scroll to position [104, 0]
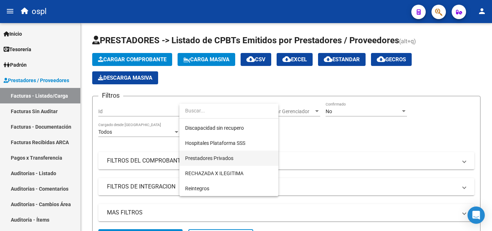
click at [226, 160] on span "Prestadores Privados" at bounding box center [209, 158] width 48 height 6
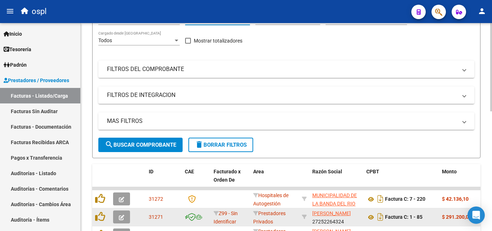
scroll to position [144, 0]
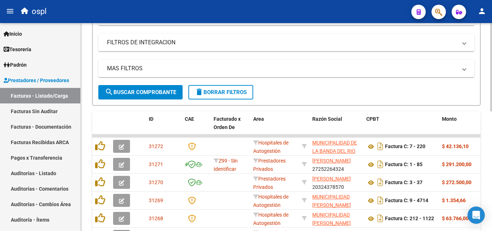
click at [147, 93] on span "search Buscar Comprobante" at bounding box center [140, 92] width 71 height 6
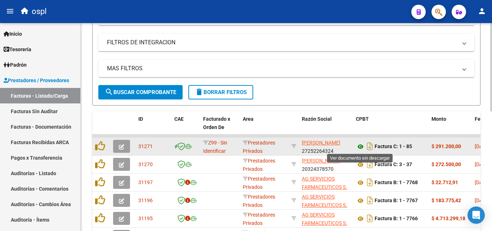
click at [359, 145] on icon at bounding box center [360, 146] width 9 height 9
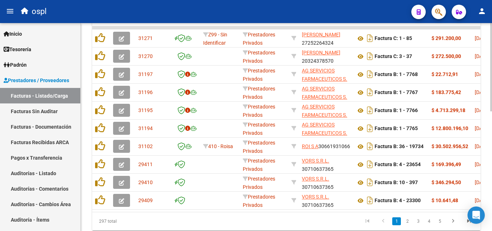
scroll to position [0, 144]
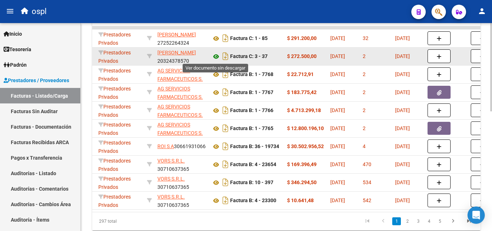
click at [215, 56] on icon at bounding box center [215, 56] width 9 height 9
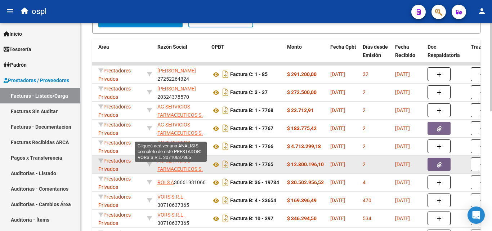
scroll to position [281, 0]
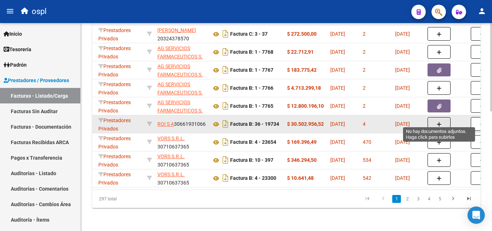
click at [436, 120] on button "button" at bounding box center [439, 124] width 23 height 14
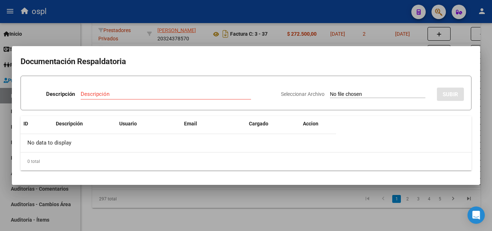
click at [336, 93] on input "Seleccionar Archivo" at bounding box center [377, 94] width 95 height 7
click at [254, 207] on div at bounding box center [246, 115] width 492 height 231
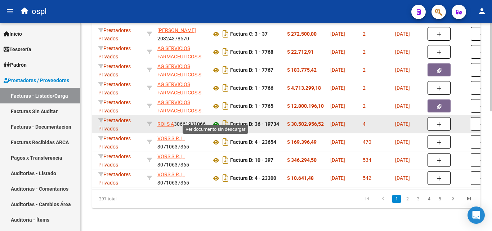
click at [218, 120] on icon at bounding box center [215, 124] width 9 height 9
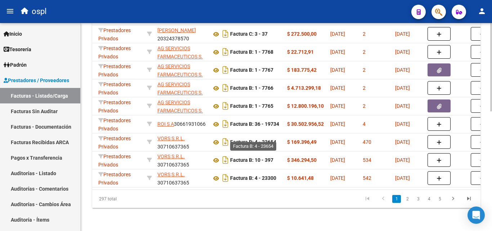
click at [223, 200] on datatable-pager "1 2 3 4 5" at bounding box center [324, 199] width 305 height 12
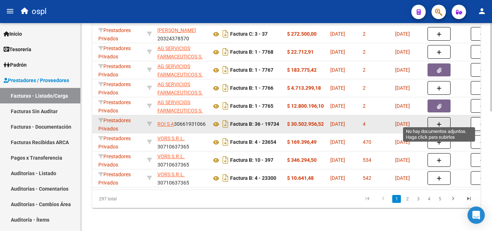
click at [435, 117] on button "button" at bounding box center [439, 124] width 23 height 14
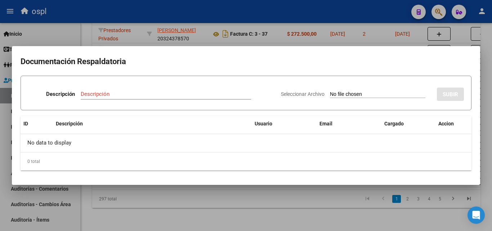
click at [341, 95] on input "Seleccionar Archivo" at bounding box center [377, 94] width 95 height 7
type input "C:\fakepath\pprestRoisa_Vigente_[DATE].XLS"
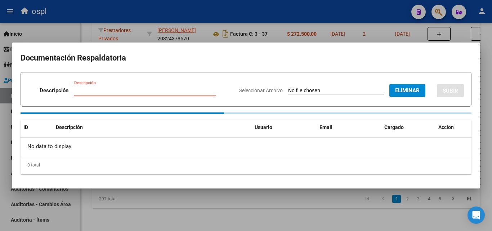
click at [98, 92] on input "Descripción" at bounding box center [145, 90] width 142 height 6
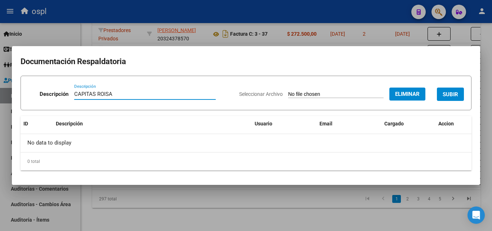
type input "CAPITAS ROISA"
click at [452, 94] on span "SUBIR" at bounding box center [450, 94] width 15 height 6
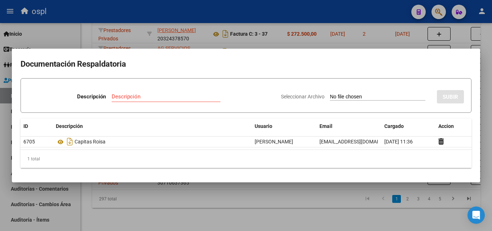
click at [268, 202] on div at bounding box center [246, 115] width 492 height 231
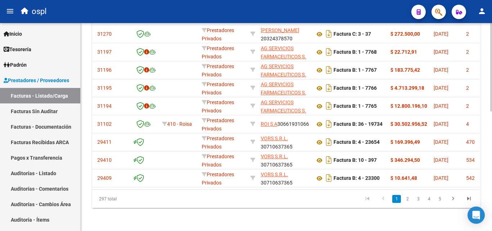
scroll to position [0, 0]
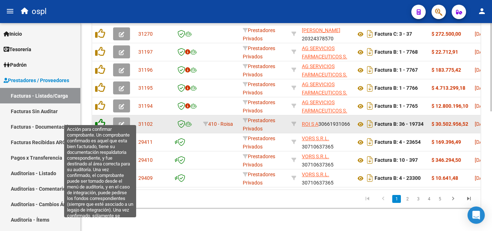
click at [100, 118] on icon at bounding box center [100, 123] width 10 height 10
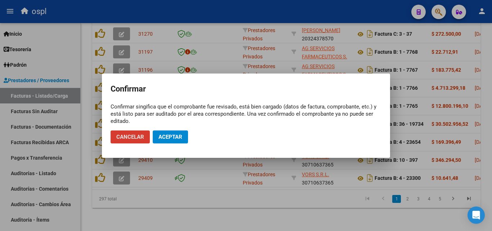
click at [170, 132] on button "Aceptar" at bounding box center [170, 136] width 35 height 13
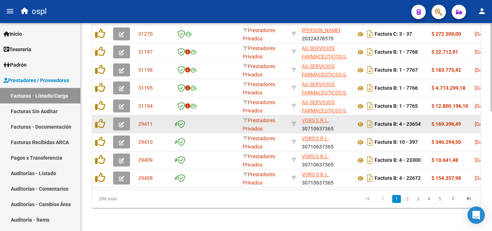
scroll to position [281, 0]
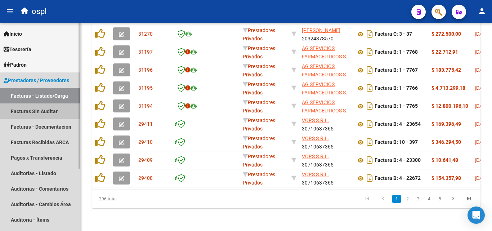
click at [53, 112] on link "Facturas Sin Auditar" at bounding box center [40, 110] width 80 height 15
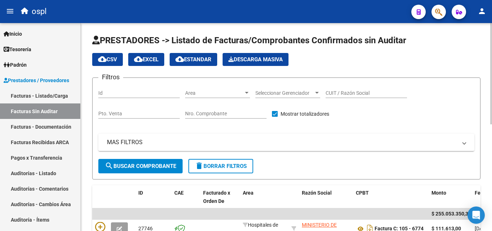
click at [334, 89] on div "CUIT / Razón Social" at bounding box center [366, 91] width 81 height 14
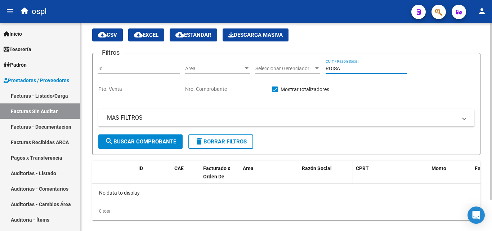
scroll to position [37, 0]
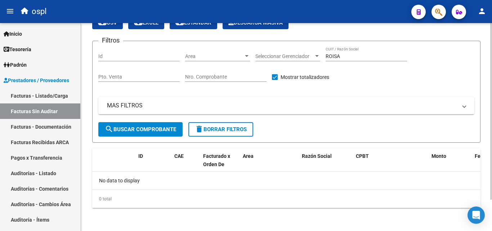
click at [346, 53] on div "ROISA CUIT / Razón Social" at bounding box center [366, 54] width 81 height 14
click at [350, 56] on input "ROISA" at bounding box center [366, 56] width 81 height 6
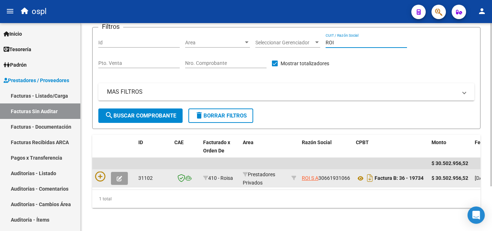
scroll to position [57, 0]
type input "ROI"
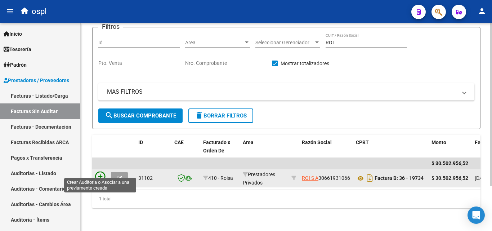
click at [99, 171] on icon at bounding box center [100, 176] width 10 height 10
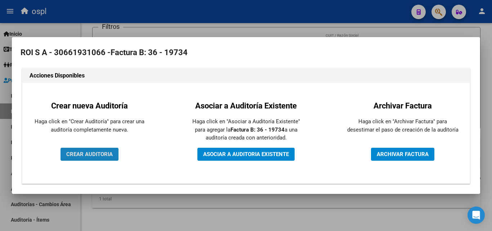
click at [111, 156] on span "CREAR AUDITORIA" at bounding box center [89, 154] width 46 height 6
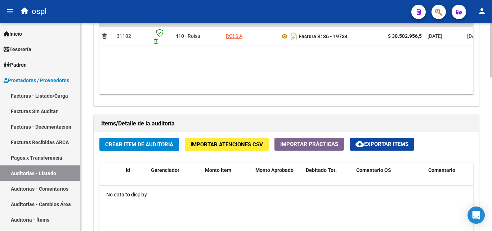
scroll to position [432, 0]
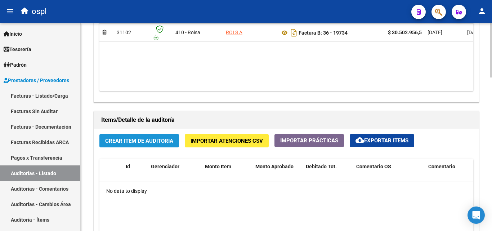
click at [159, 143] on span "Crear Item de Auditoria" at bounding box center [139, 141] width 68 height 6
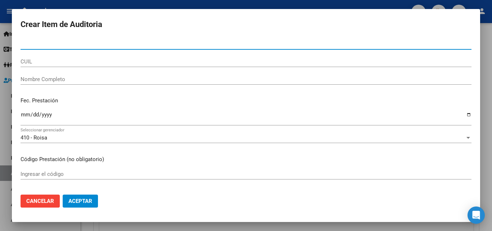
click at [61, 44] on input "Nro Documento" at bounding box center [246, 44] width 451 height 6
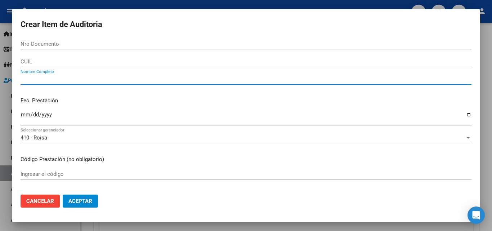
click at [64, 77] on input "Nombre Completo" at bounding box center [246, 79] width 451 height 6
type input "VARIOS"
click at [24, 118] on input "Ingresar la fecha" at bounding box center [246, 118] width 451 height 12
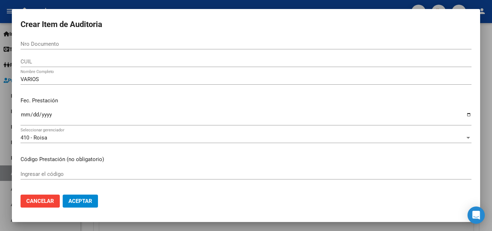
click at [425, 131] on div "Ingresar la fecha" at bounding box center [246, 121] width 451 height 22
click at [46, 41] on input "Nro Documento" at bounding box center [246, 44] width 451 height 6
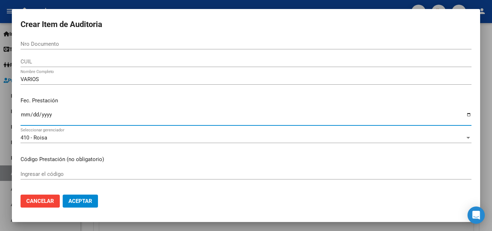
click at [28, 114] on input "Ingresar la fecha" at bounding box center [246, 118] width 451 height 12
type input "[DATE]"
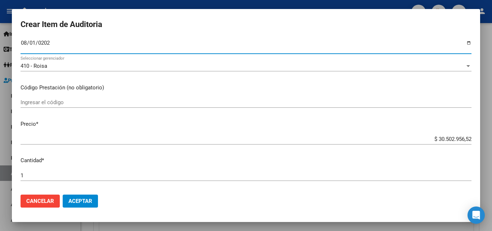
scroll to position [72, 0]
click at [52, 101] on input "Ingresar el código" at bounding box center [246, 102] width 451 height 6
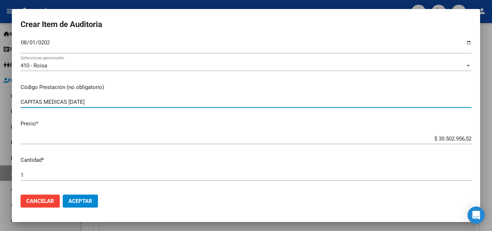
type input "CAPITAS MEDICAS [DATE]"
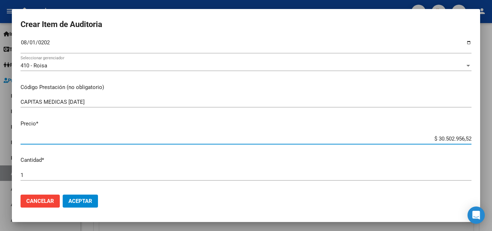
drag, startPoint x: 429, startPoint y: 136, endPoint x: 478, endPoint y: 134, distance: 49.4
click at [478, 134] on mat-dialog-content "Nro Documento CUIL VARIOS Nombre Completo Fec. Prestación [DATE] Ingresar la fe…" at bounding box center [246, 114] width 468 height 150
type input "$ 0,04"
type input "$ 0,46"
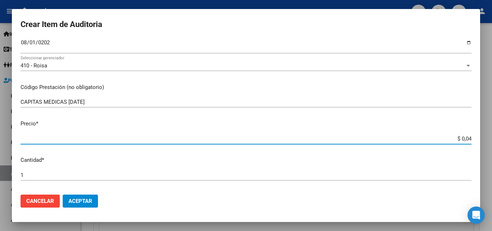
type input "$ 0,46"
type input "$ 4,62"
type input "$ 46,20"
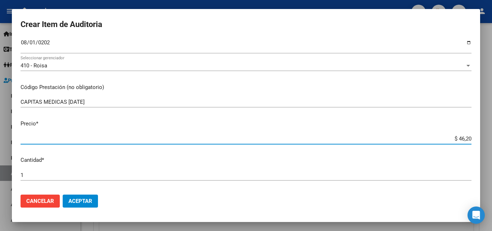
type input "$ 462,02"
type input "$ 4.620,27"
click at [27, 176] on input "1" at bounding box center [246, 175] width 451 height 6
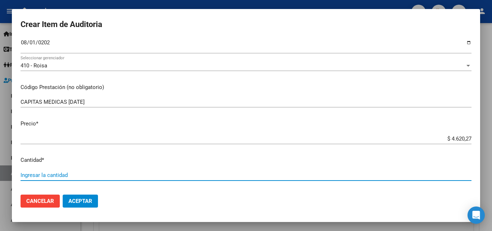
type input "6"
type input "$ 27.721,62"
type input "66"
type input "$ 304.937,82"
type input "660"
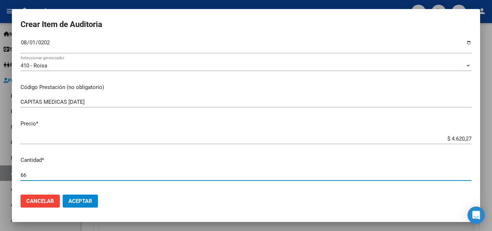
type input "$ 3.049.378,20"
type input "6602"
type input "$ 30.503.022,54"
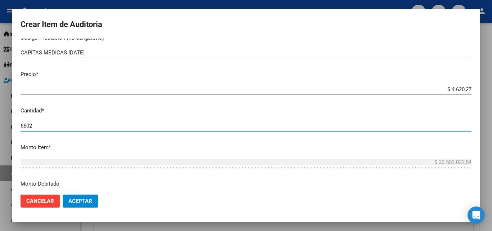
scroll to position [144, 0]
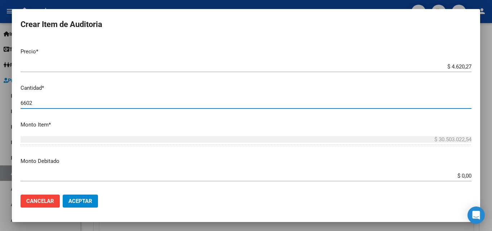
type input "6602"
click at [465, 67] on input "$ 4.620,27" at bounding box center [246, 66] width 451 height 6
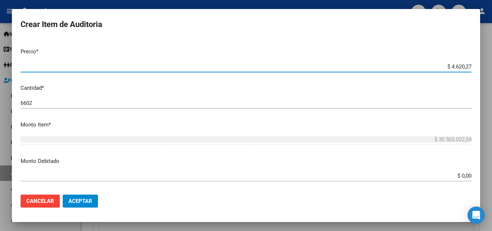
type input "$ 462,02"
type input "$ 3.050.256,04"
type input "$ 4.620,26"
type input "$ 30.502.956,52"
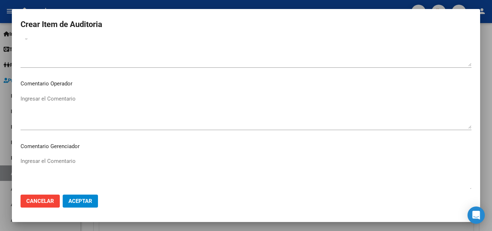
scroll to position [324, 0]
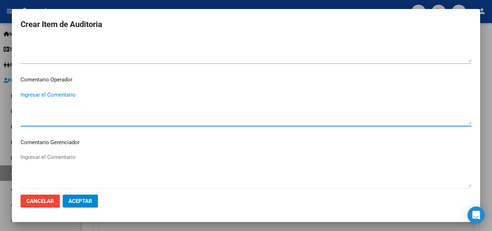
click at [60, 102] on textarea "Ingresar el Comentario" at bounding box center [246, 108] width 451 height 34
drag, startPoint x: 62, startPoint y: 95, endPoint x: 7, endPoint y: 102, distance: 55.5
click at [7, 102] on div "Crear Item de Auditoria Nro Documento CUIL VARIOS Nombre Completo Fec. Prestaci…" at bounding box center [246, 115] width 492 height 231
click at [22, 93] on textarea "CAPITAS" at bounding box center [246, 108] width 451 height 34
click at [22, 94] on textarea "PADRON CAPITAS" at bounding box center [246, 108] width 451 height 34
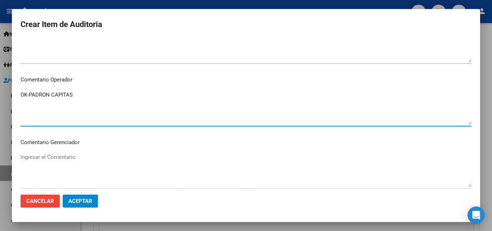
click at [21, 94] on textarea "OK-PADRON CAPITAS" at bounding box center [246, 108] width 451 height 34
click at [27, 92] on textarea "OK-PADRON CAPITAS" at bounding box center [246, 108] width 451 height 34
click at [32, 94] on textarea "OK_FACTURA OK-PADRON CAPITAS" at bounding box center [246, 108] width 451 height 34
click at [31, 92] on textarea "OK_FACTURA OK-PADRON CAPITAS" at bounding box center [246, 108] width 451 height 34
click at [29, 102] on textarea "OK_VALOR FACTURA OK-PADRON CAPITAS" at bounding box center [246, 108] width 451 height 34
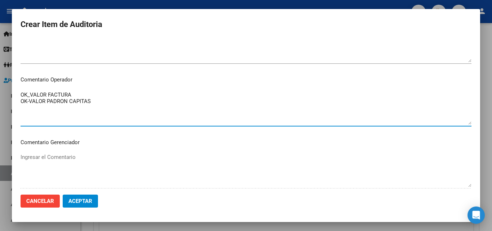
click at [30, 103] on textarea "OK_VALOR FACTURA OK-VALOR PADRON CAPITAS" at bounding box center [246, 108] width 451 height 34
click at [97, 104] on textarea "OK_VALOR FACTURA OK_VALOR PADRON CAPITAS" at bounding box center [246, 108] width 451 height 34
click at [22, 95] on textarea "OK_VALOR FACTURA OK_VALOR PADRON CAPITAS" at bounding box center [246, 108] width 451 height 34
click at [34, 94] on textarea "OK_VALOR FACTURA OK_VALOR PADRON CAPITAS" at bounding box center [246, 108] width 451 height 34
click at [106, 104] on textarea "CAPITAS ROISA OK_VALOR FACTURA OK_VALOR PADRON CAPITAS" at bounding box center [246, 108] width 451 height 34
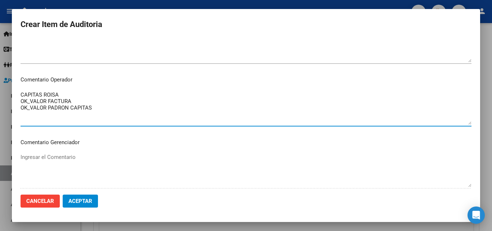
drag, startPoint x: 104, startPoint y: 107, endPoint x: 72, endPoint y: 107, distance: 32.8
click at [72, 107] on textarea "CAPITAS ROISA OK_VALOR FACTURA OK_VALOR PADRON CAPITAS" at bounding box center [246, 108] width 451 height 34
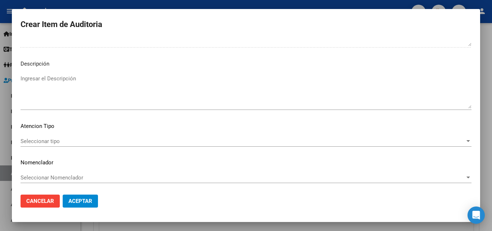
scroll to position [466, 0]
type textarea "CAPITAS ROISA OK_VALOR FACTURA OK_VALOR PADRON"
click at [76, 200] on span "Aceptar" at bounding box center [80, 201] width 24 height 6
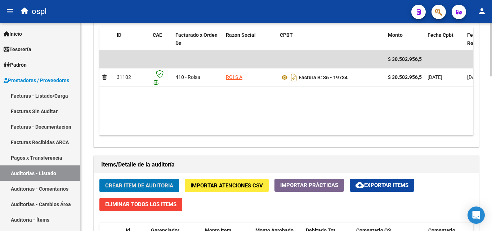
scroll to position [460, 0]
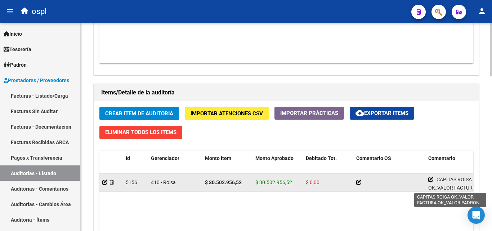
click at [431, 178] on icon at bounding box center [430, 179] width 5 height 5
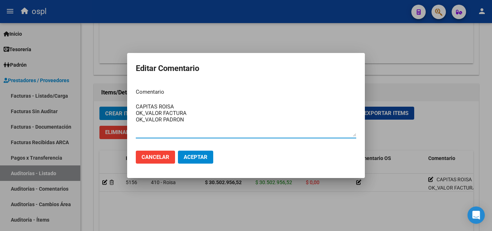
drag, startPoint x: 206, startPoint y: 120, endPoint x: 138, endPoint y: 106, distance: 69.9
click at [122, 106] on div "Editar Comentario Comentario CAPITAS ROISA OK_VALOR FACTURA OK_VALOR PADRON Ing…" at bounding box center [246, 115] width 492 height 231
click at [401, 82] on div at bounding box center [246, 115] width 492 height 231
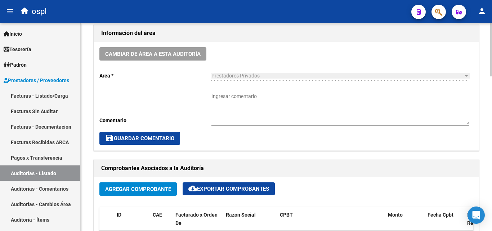
scroll to position [208, 0]
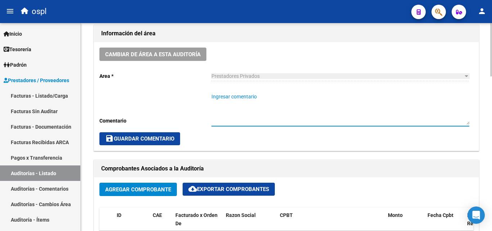
click at [251, 109] on textarea "Ingresar comentario" at bounding box center [340, 109] width 258 height 32
paste textarea "CAPITAS ROISA OK_VALOR FACTURA OK_VALOR PADRON"
type textarea "CAPITAS ROISA OK_VALOR FACTURA OK_VALOR PADRON"
click at [160, 137] on span "save Guardar Comentario" at bounding box center [139, 138] width 69 height 6
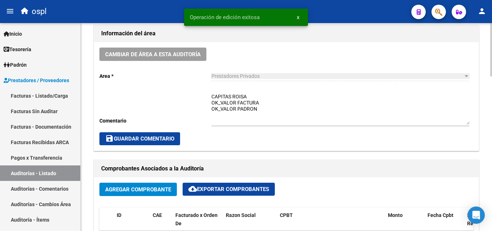
click at [173, 139] on span "save Guardar Comentario" at bounding box center [139, 138] width 69 height 6
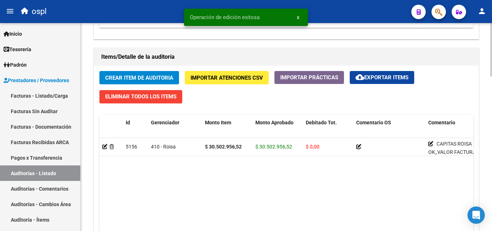
scroll to position [496, 0]
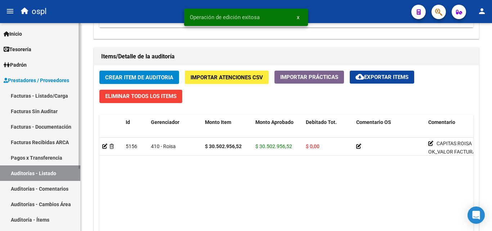
click at [40, 95] on link "Facturas - Listado/Carga" at bounding box center [40, 95] width 80 height 15
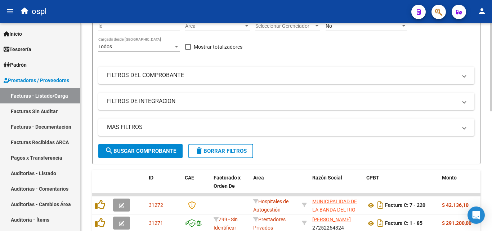
scroll to position [29, 0]
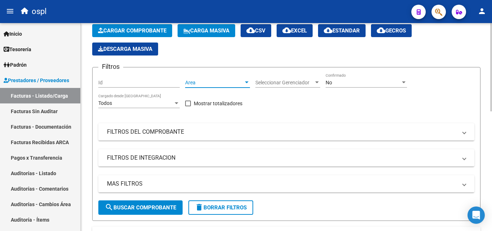
click at [210, 82] on span "Area" at bounding box center [214, 83] width 58 height 6
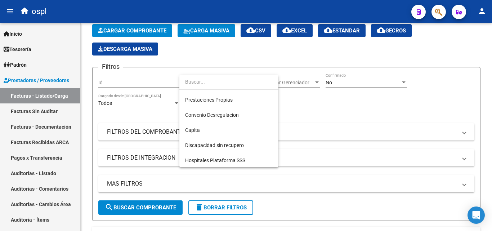
scroll to position [104, 0]
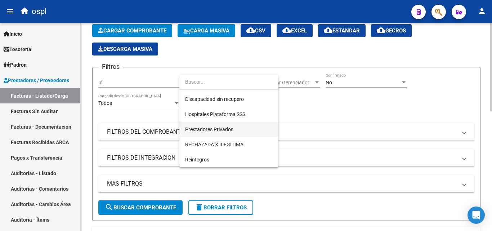
click at [227, 131] on span "Prestadores Privados" at bounding box center [209, 129] width 48 height 6
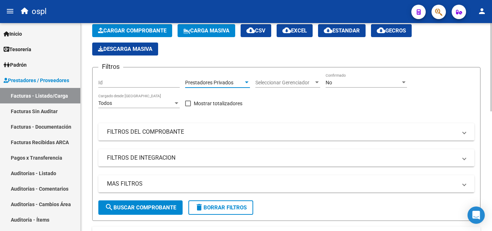
click at [152, 206] on span "search Buscar Comprobante" at bounding box center [140, 207] width 71 height 6
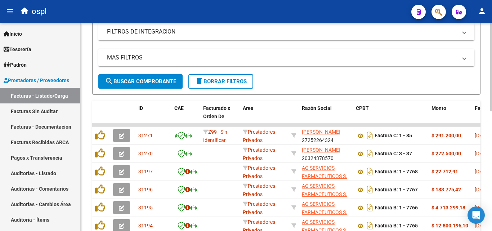
scroll to position [209, 0]
